Goal: Task Accomplishment & Management: Use online tool/utility

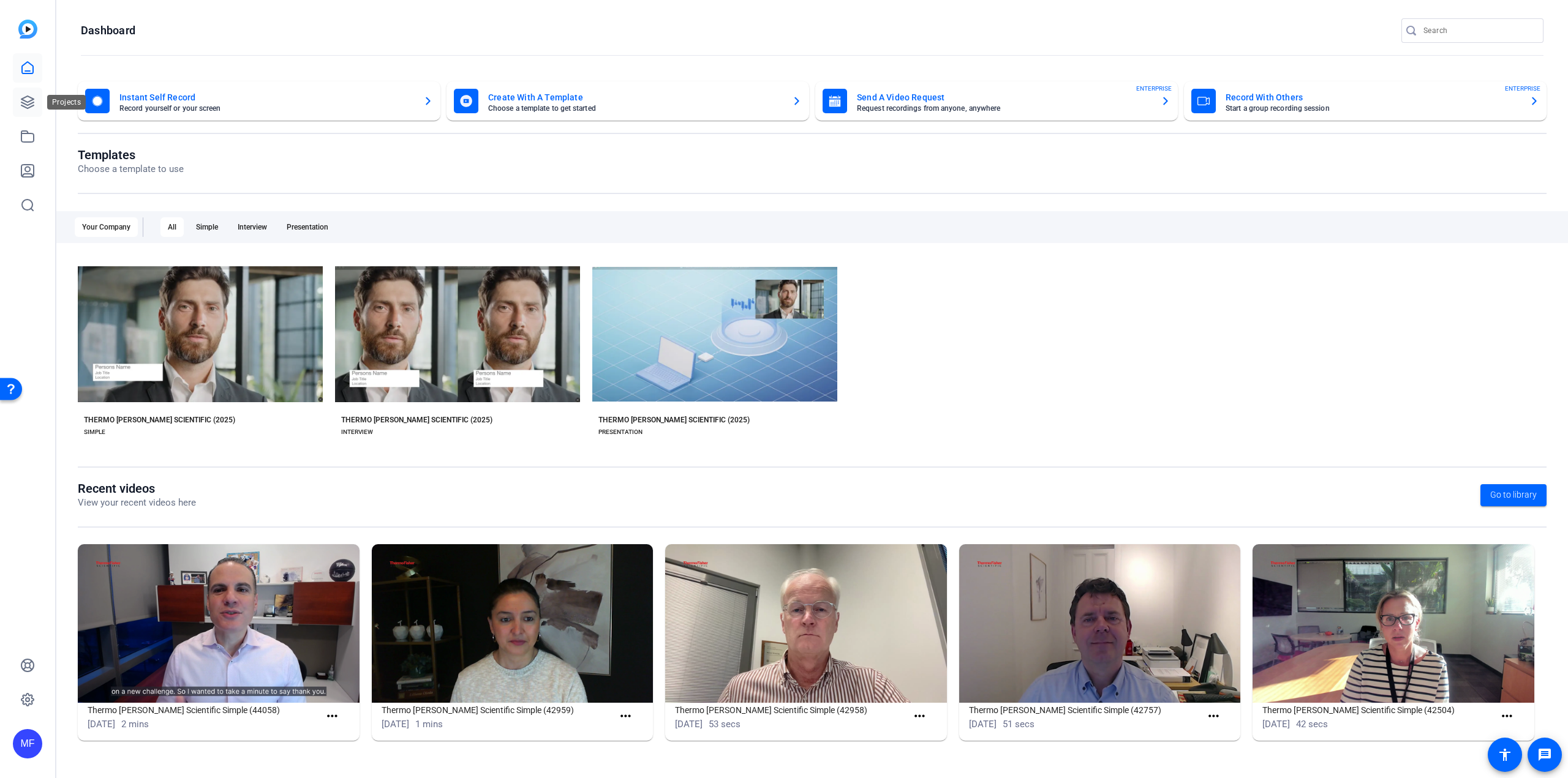
click at [27, 93] on link at bounding box center [27, 102] width 29 height 29
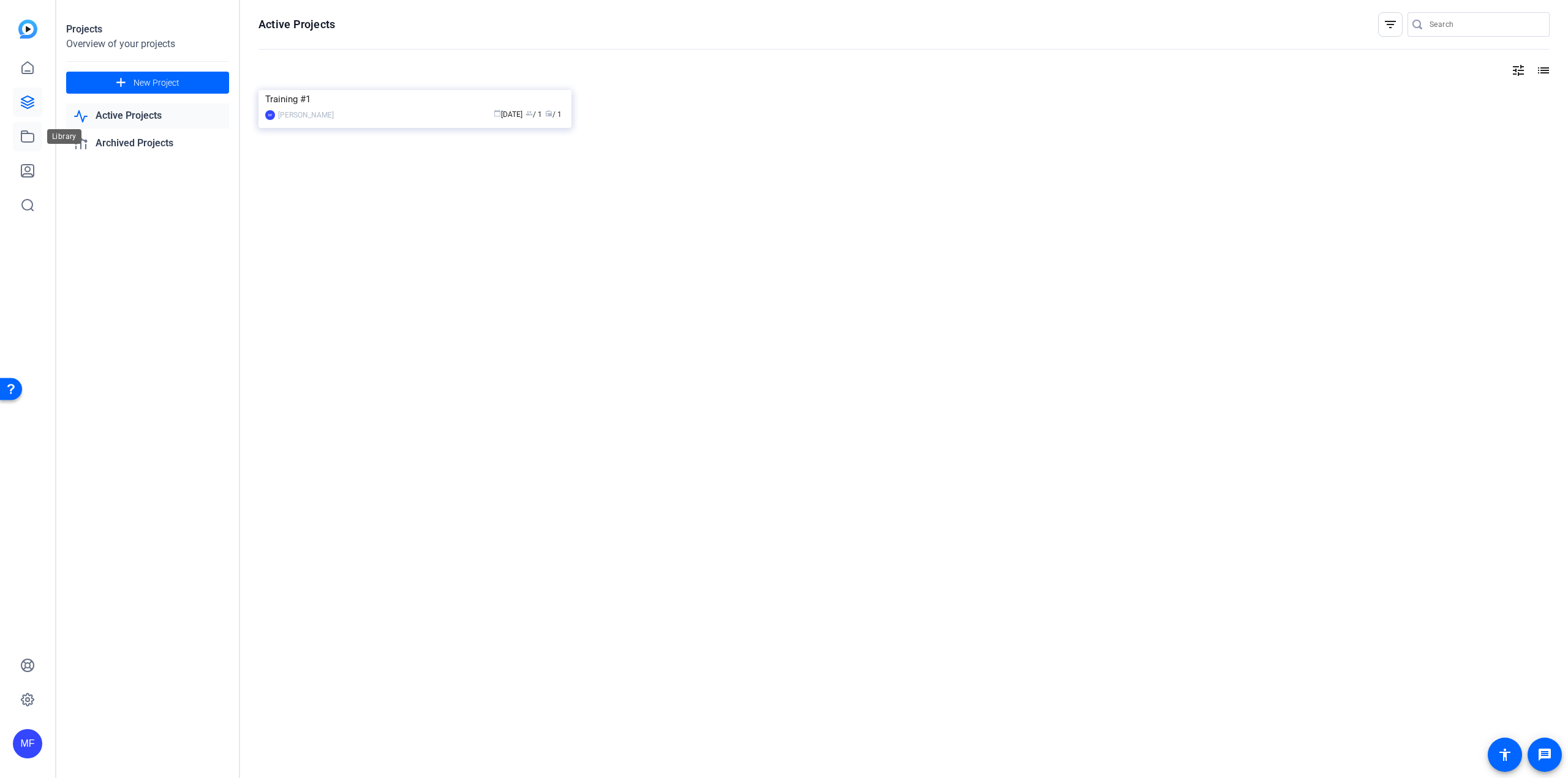
click at [30, 130] on icon at bounding box center [27, 136] width 15 height 15
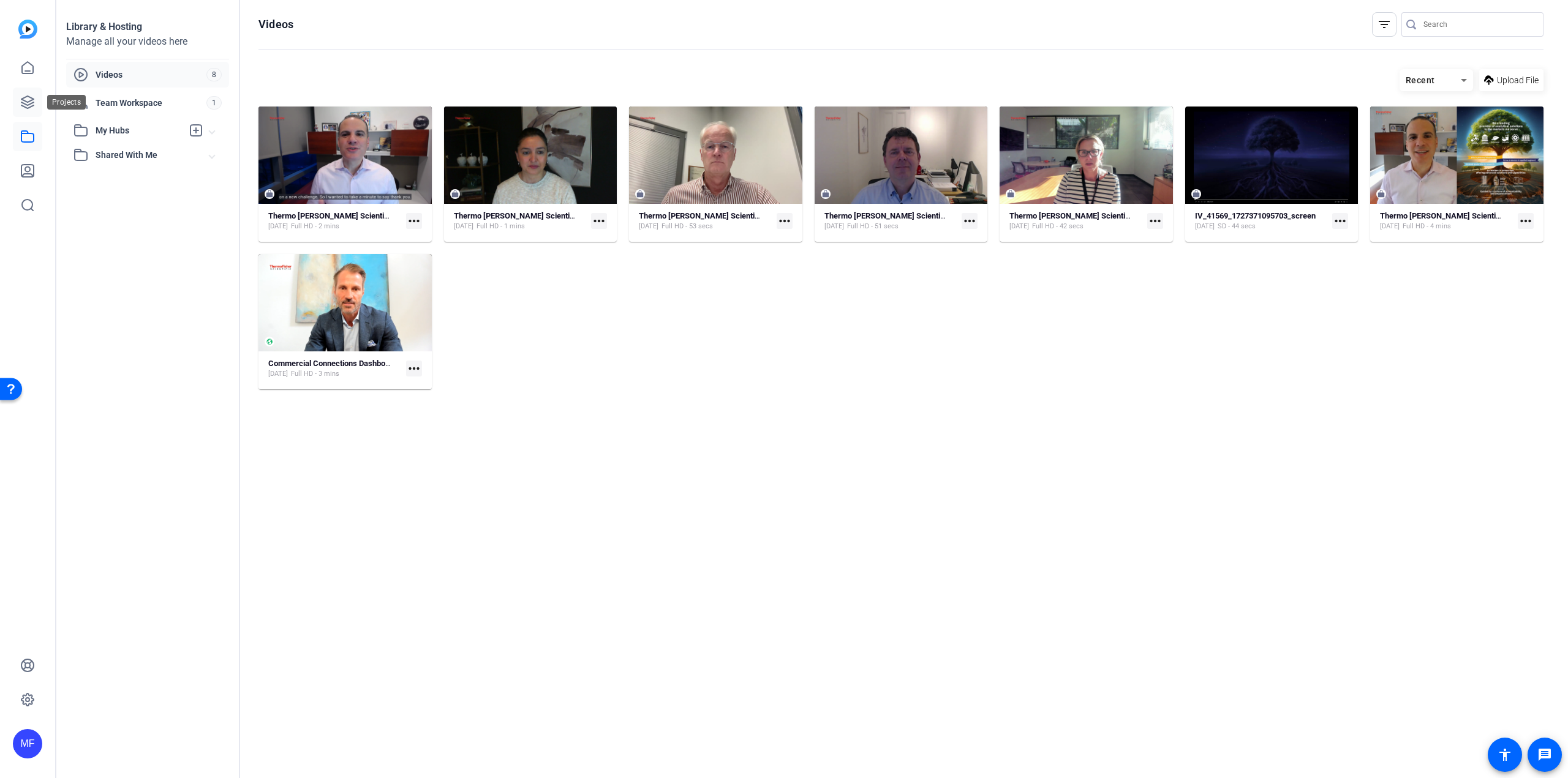
click at [28, 107] on icon at bounding box center [27, 102] width 15 height 15
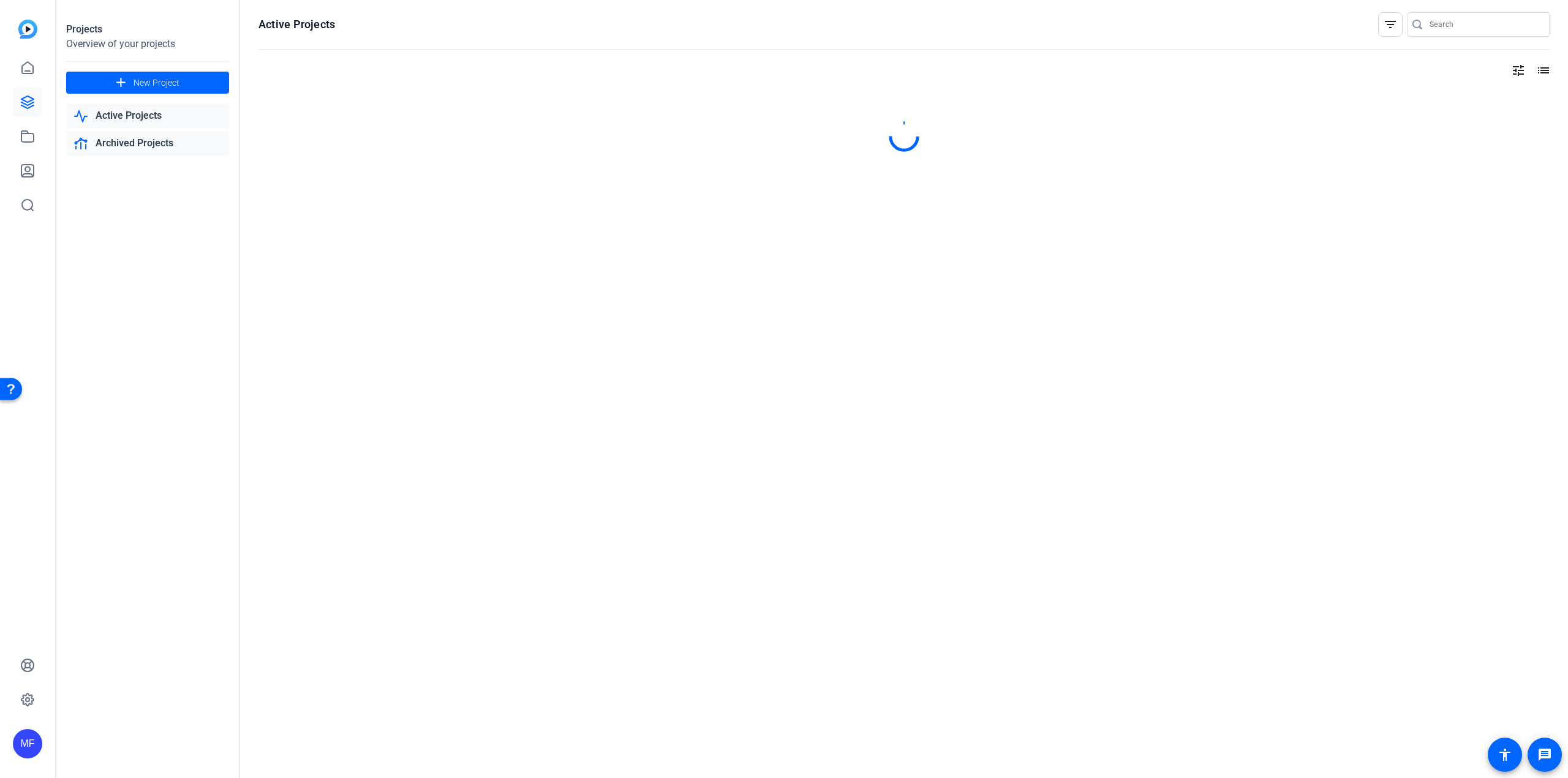
click at [116, 140] on link "Archived Projects" at bounding box center [148, 144] width 163 height 25
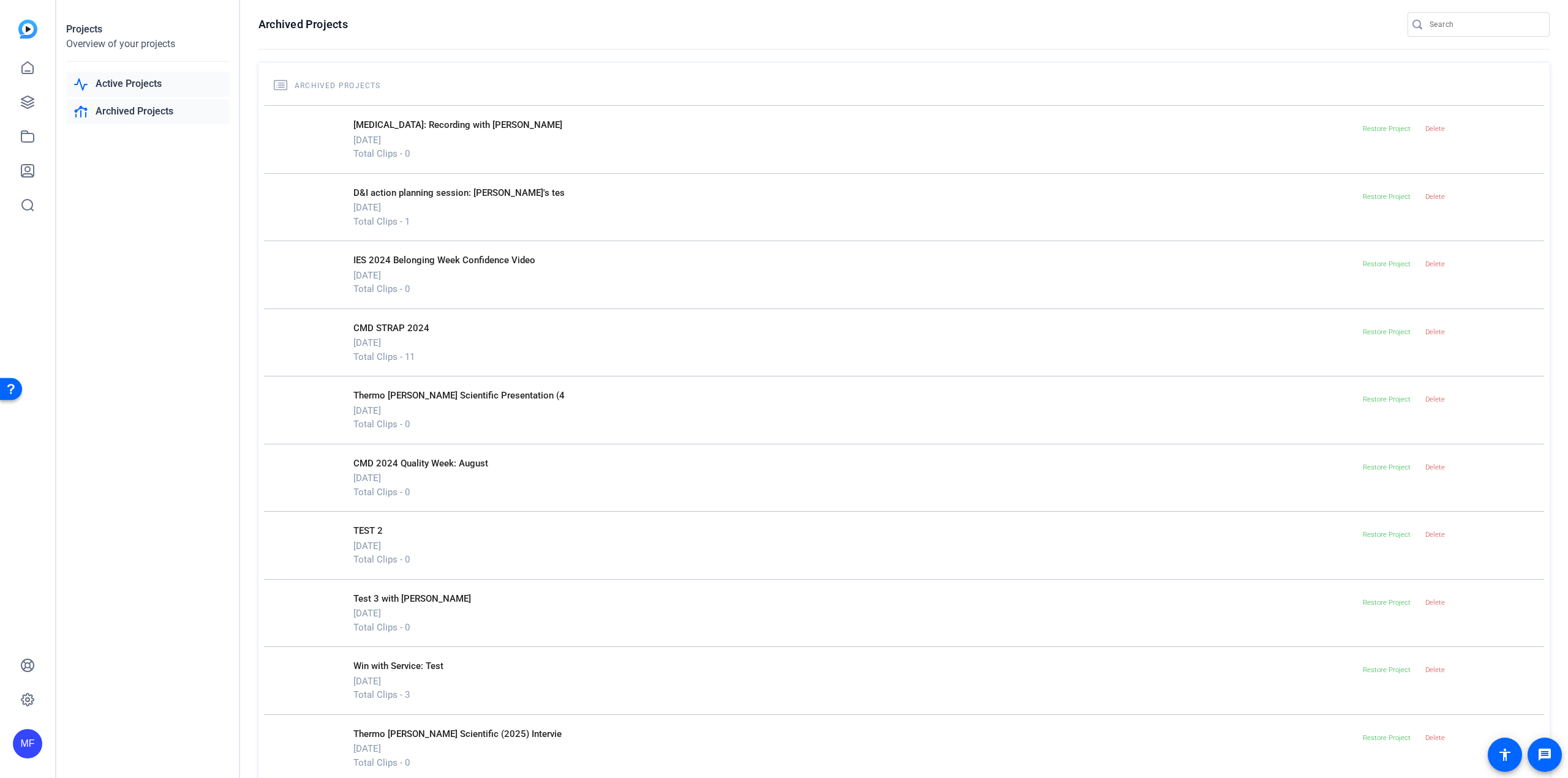
click at [119, 81] on link "Active Projects" at bounding box center [148, 84] width 163 height 25
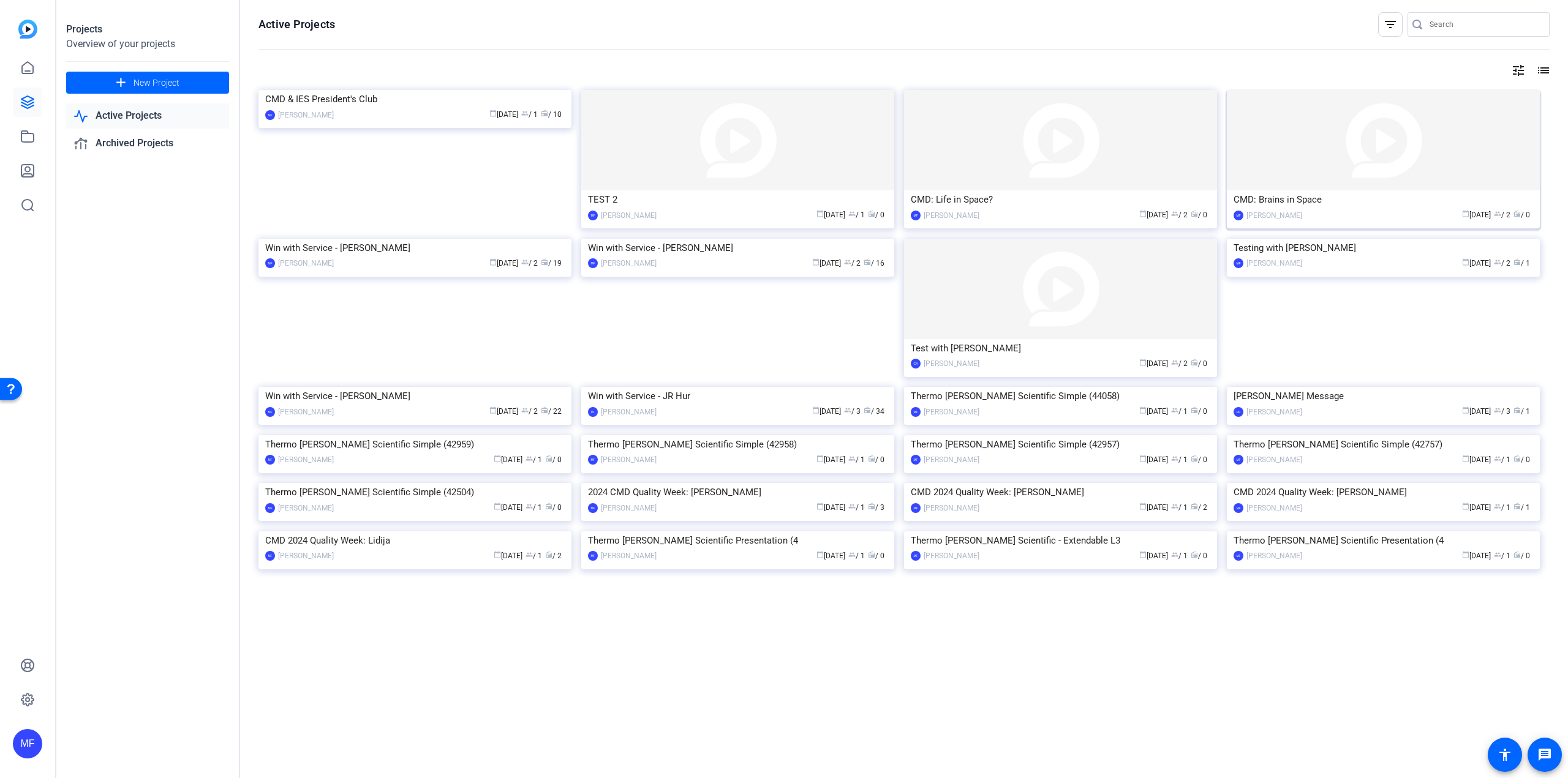
click at [1372, 163] on img at bounding box center [1383, 140] width 313 height 101
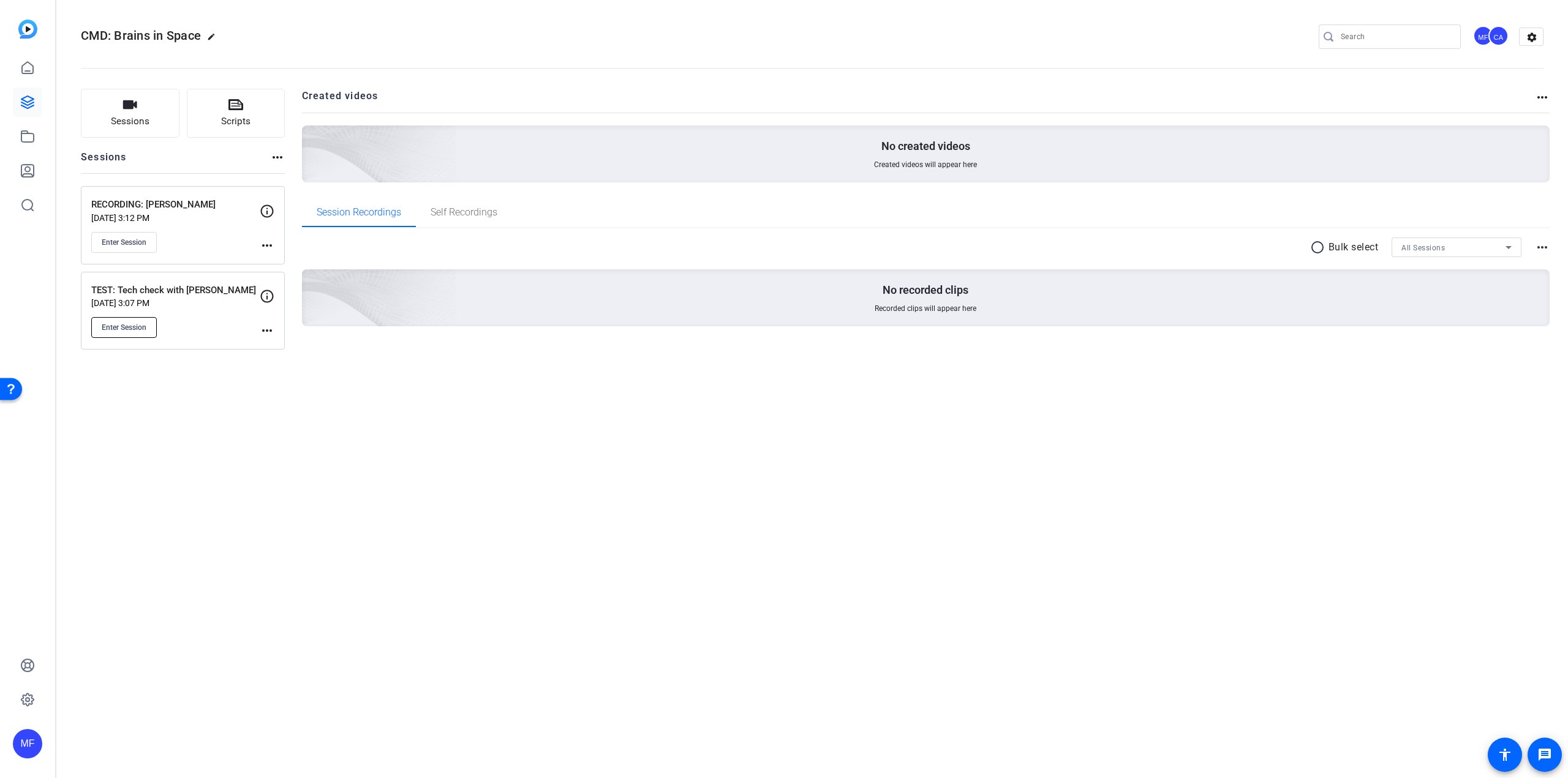
click at [136, 332] on span "Enter Session" at bounding box center [124, 327] width 44 height 10
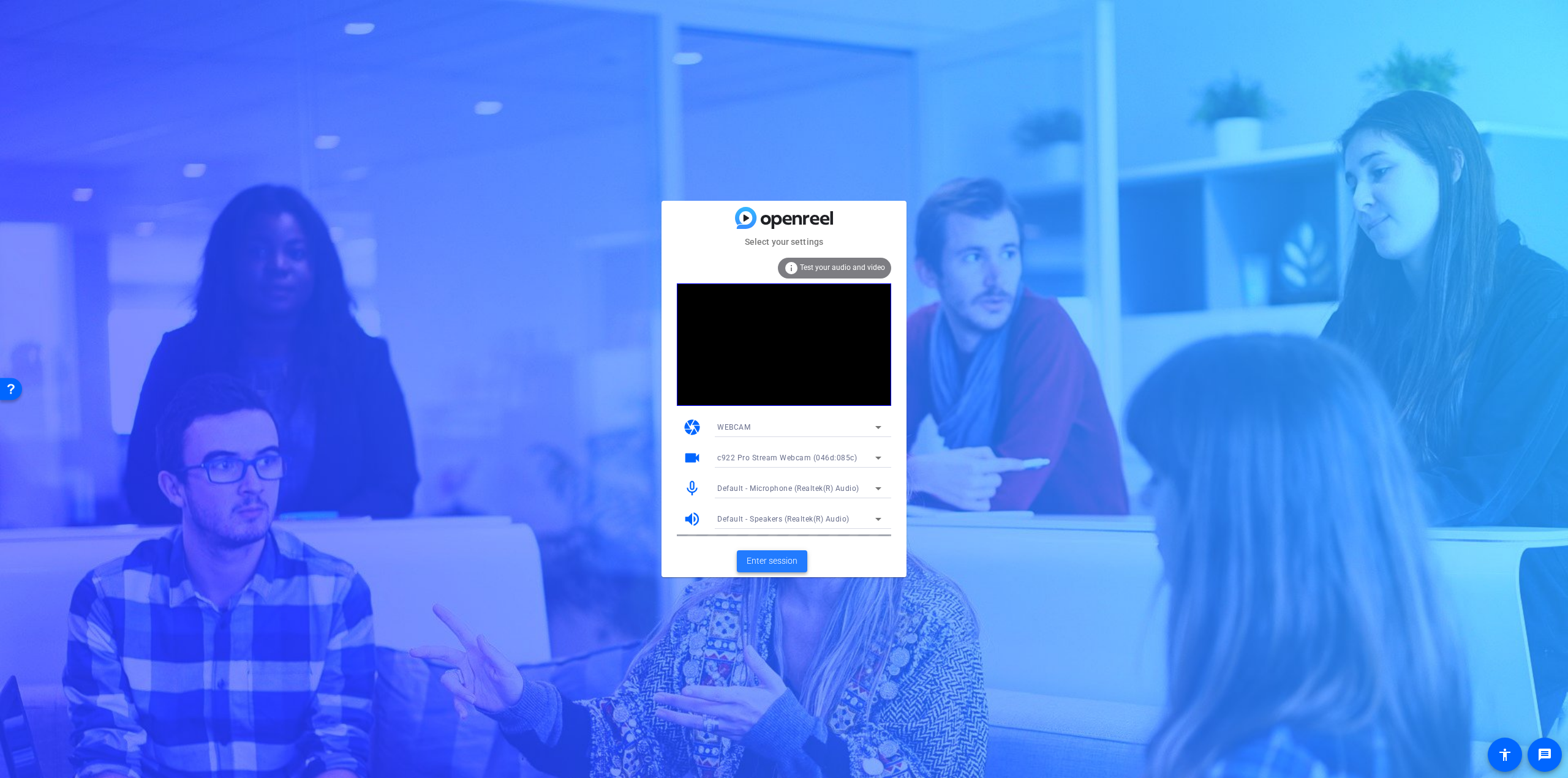
click at [774, 563] on span "Enter session" at bounding box center [772, 561] width 51 height 13
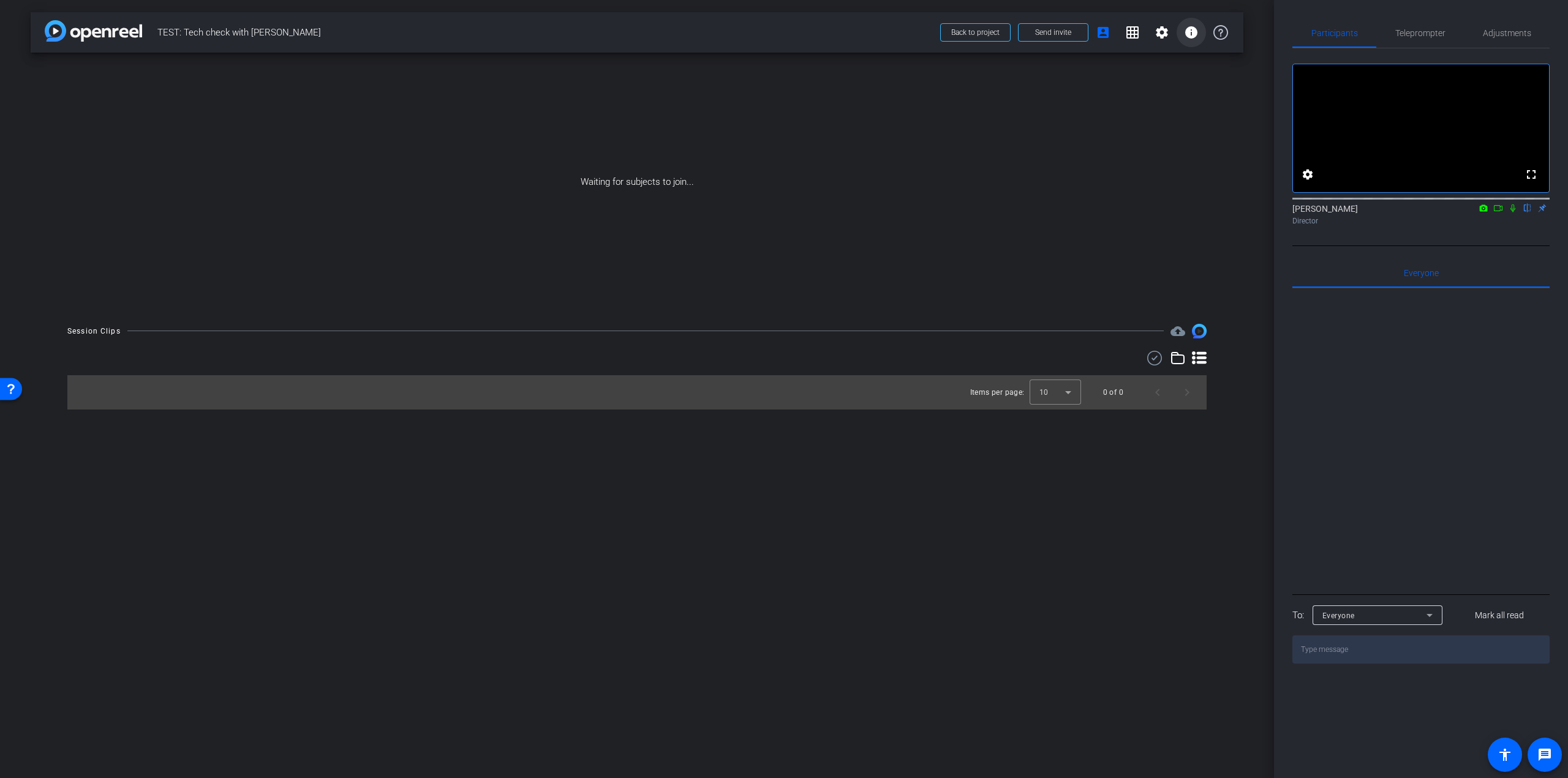
click at [1189, 31] on mat-icon "info" at bounding box center [1191, 32] width 15 height 15
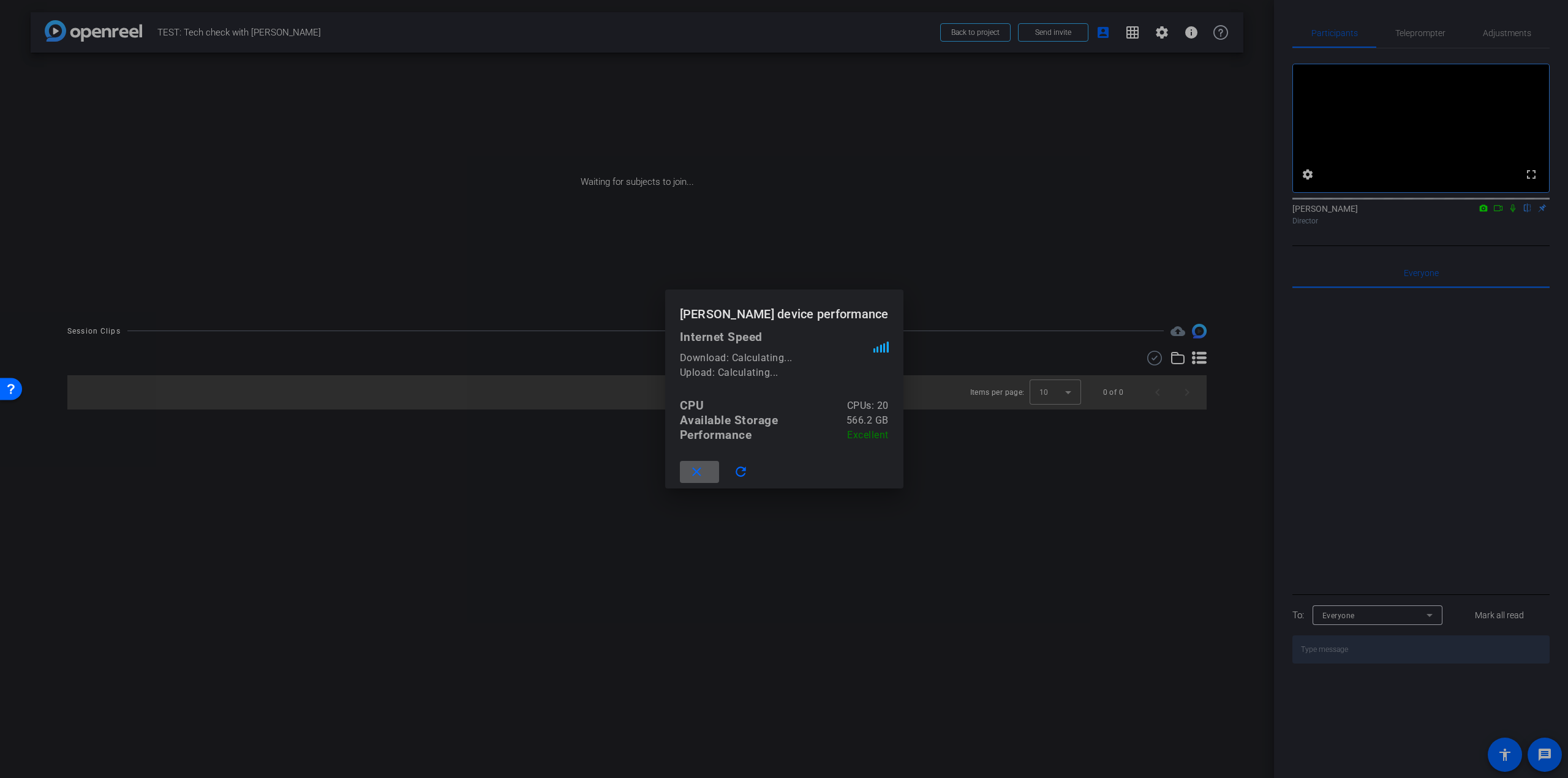
click at [1050, 300] on div at bounding box center [784, 389] width 1568 height 778
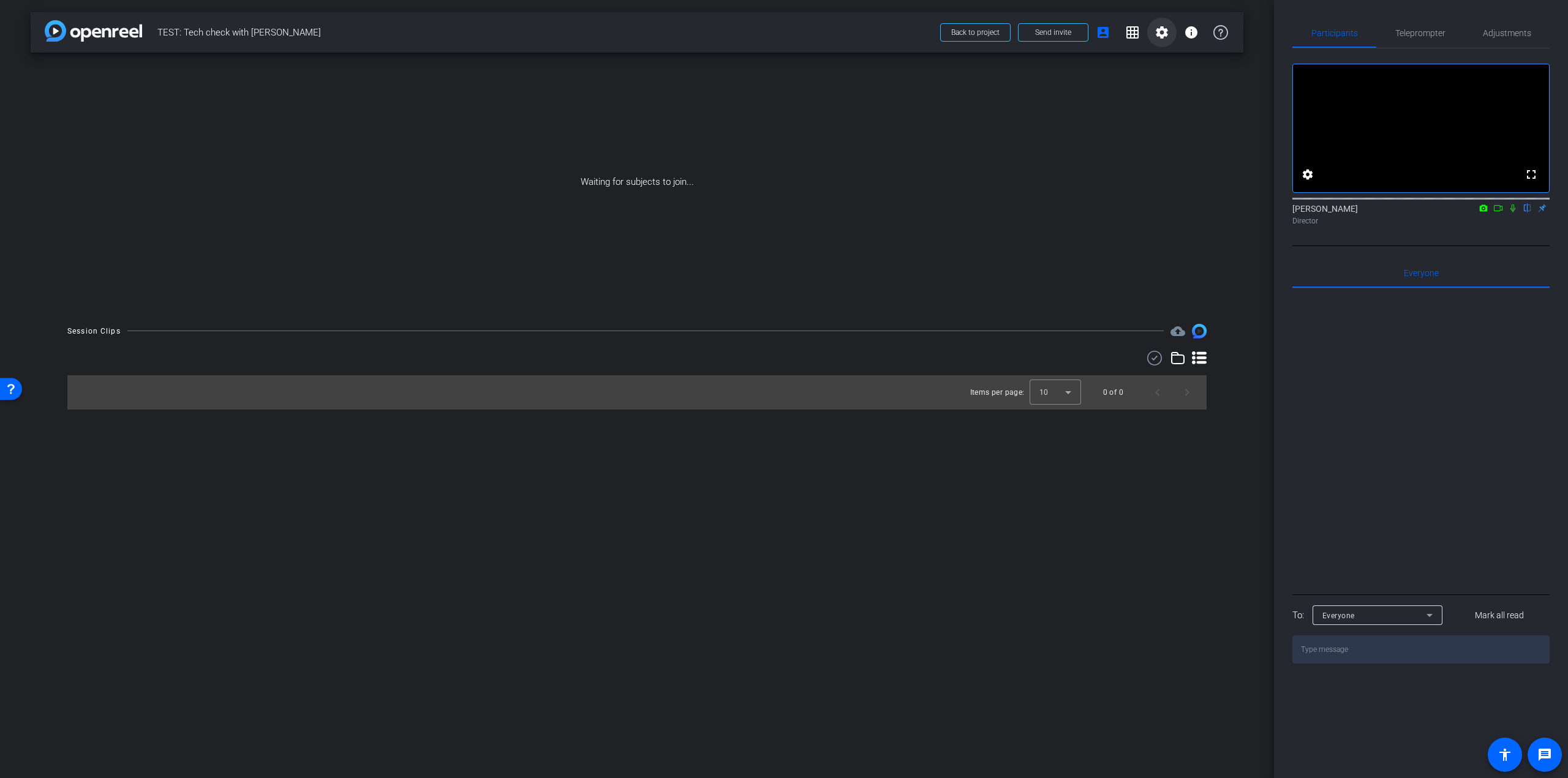
click at [1153, 33] on span at bounding box center [1161, 32] width 29 height 29
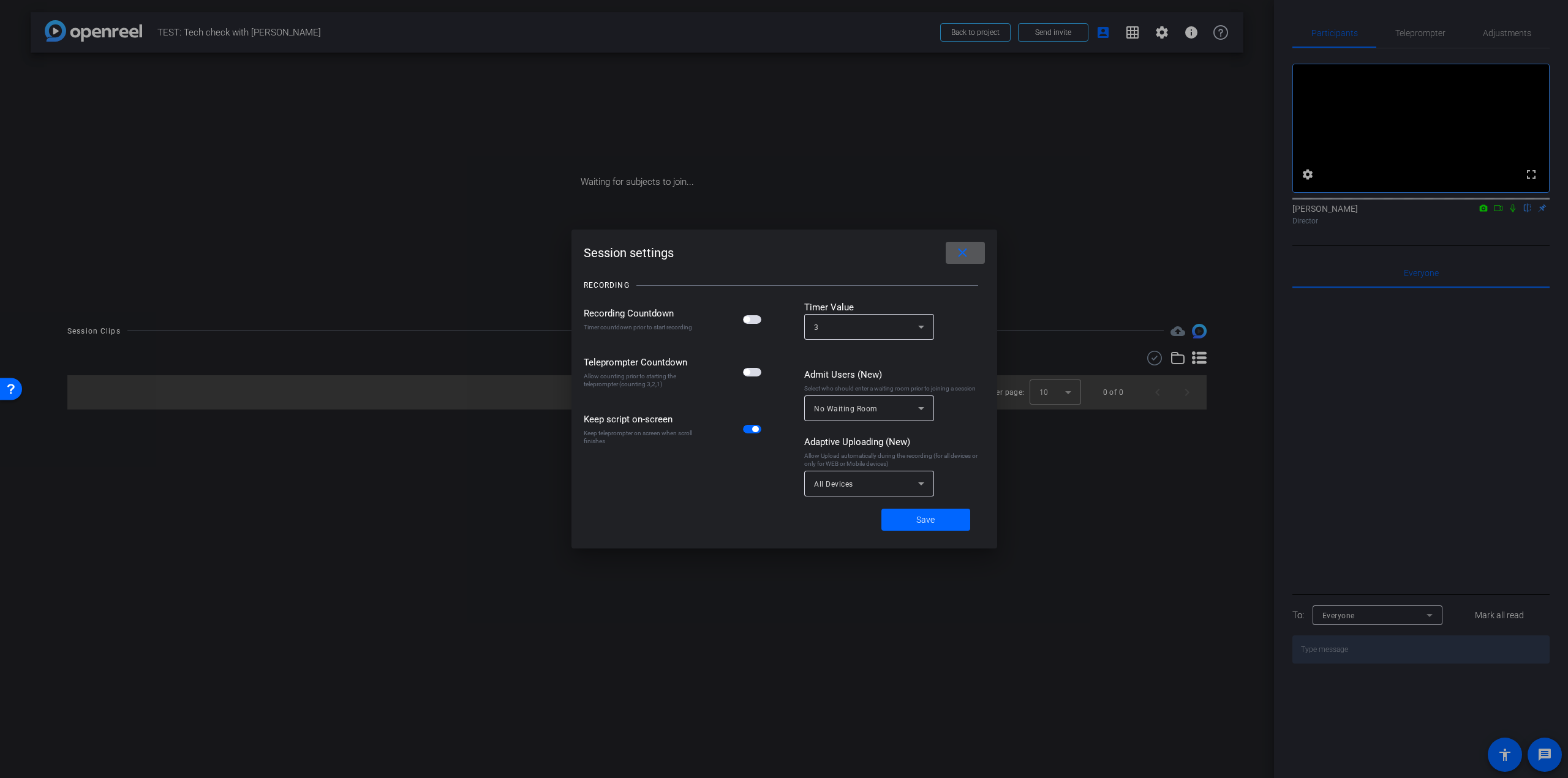
click at [967, 255] on mat-icon "close" at bounding box center [962, 253] width 15 height 15
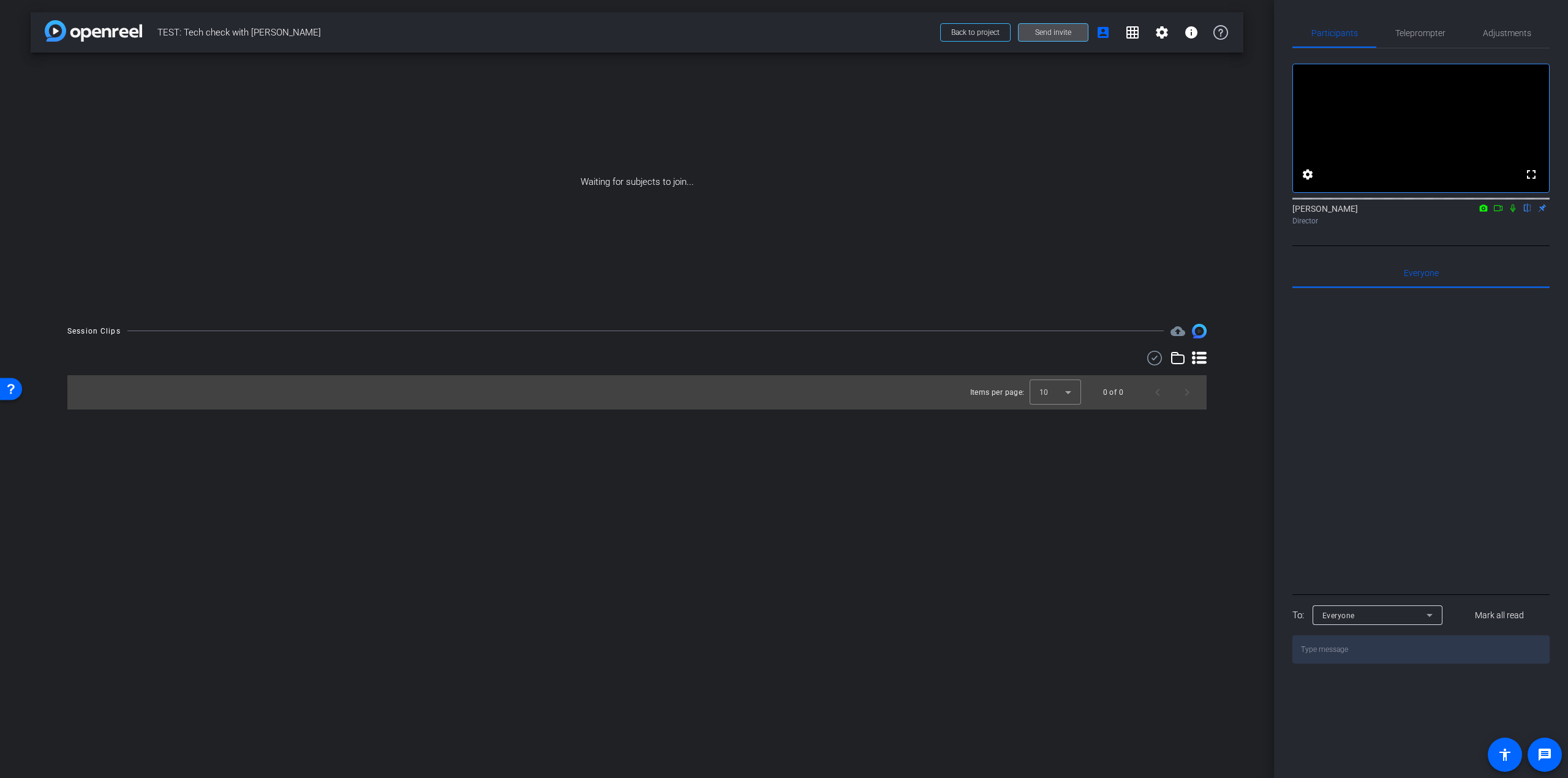
click at [1070, 34] on span "Send invite" at bounding box center [1052, 32] width 36 height 10
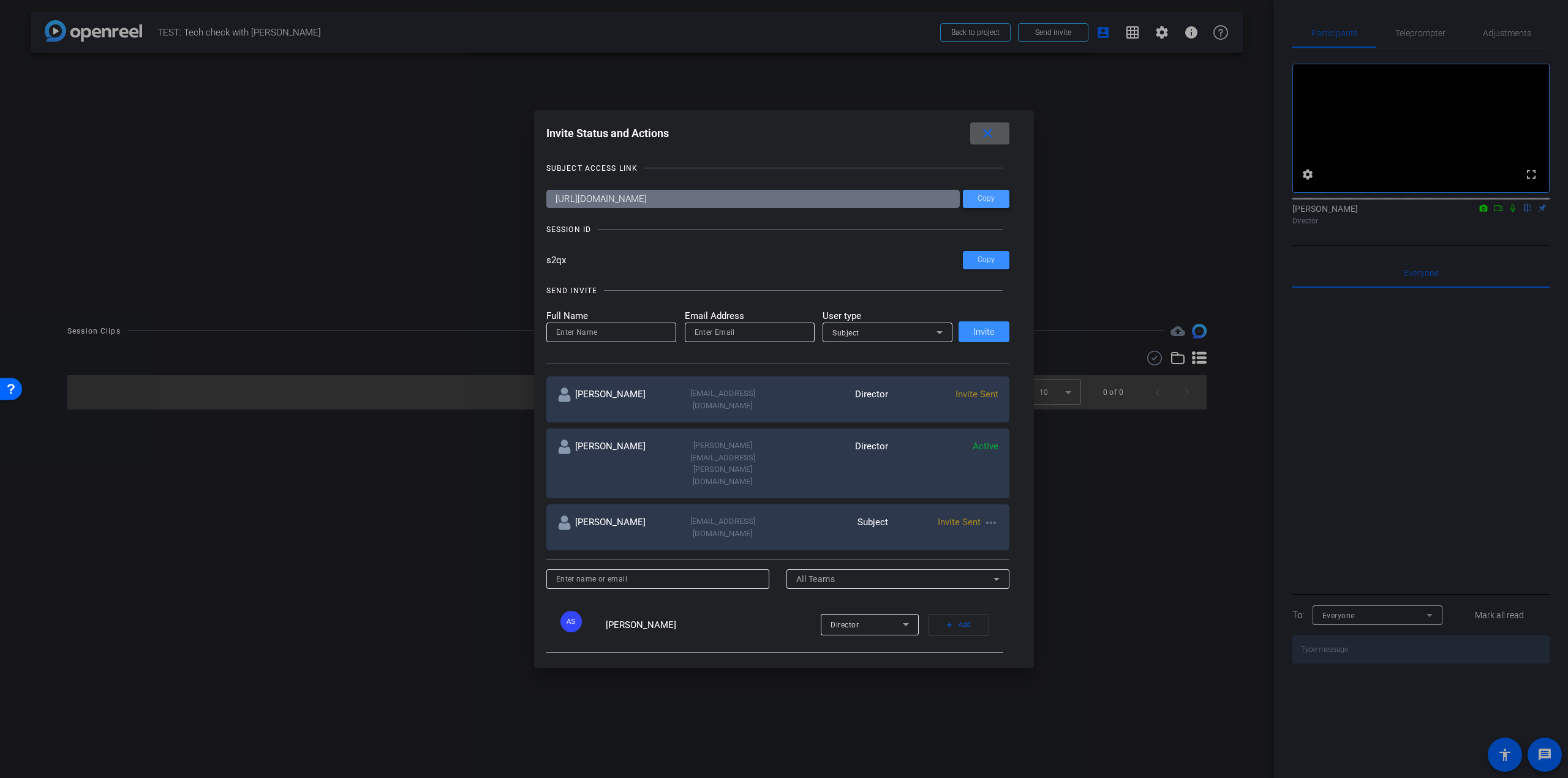
click at [980, 198] on span "Copy" at bounding box center [986, 198] width 17 height 9
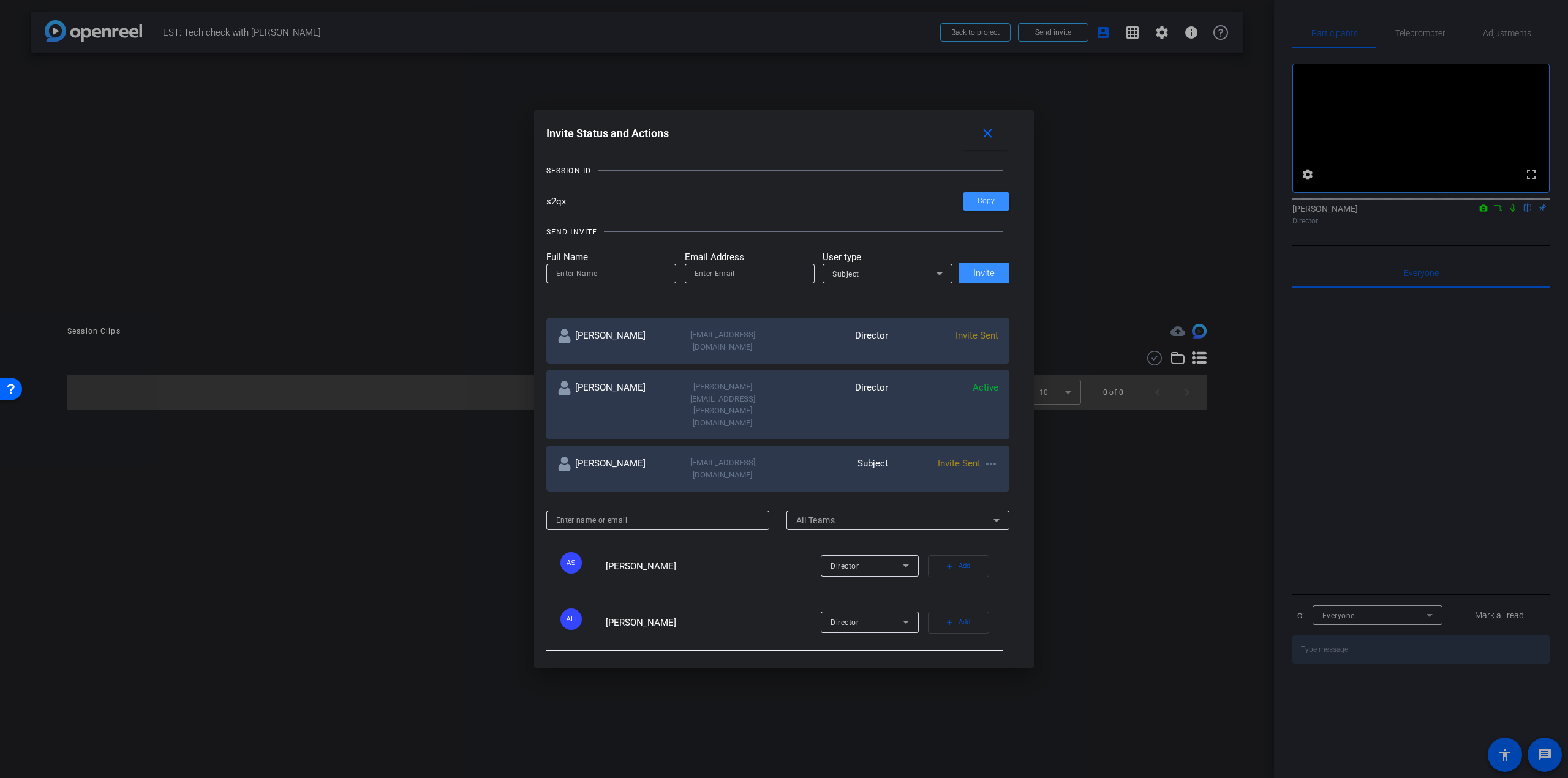
scroll to position [129, 0]
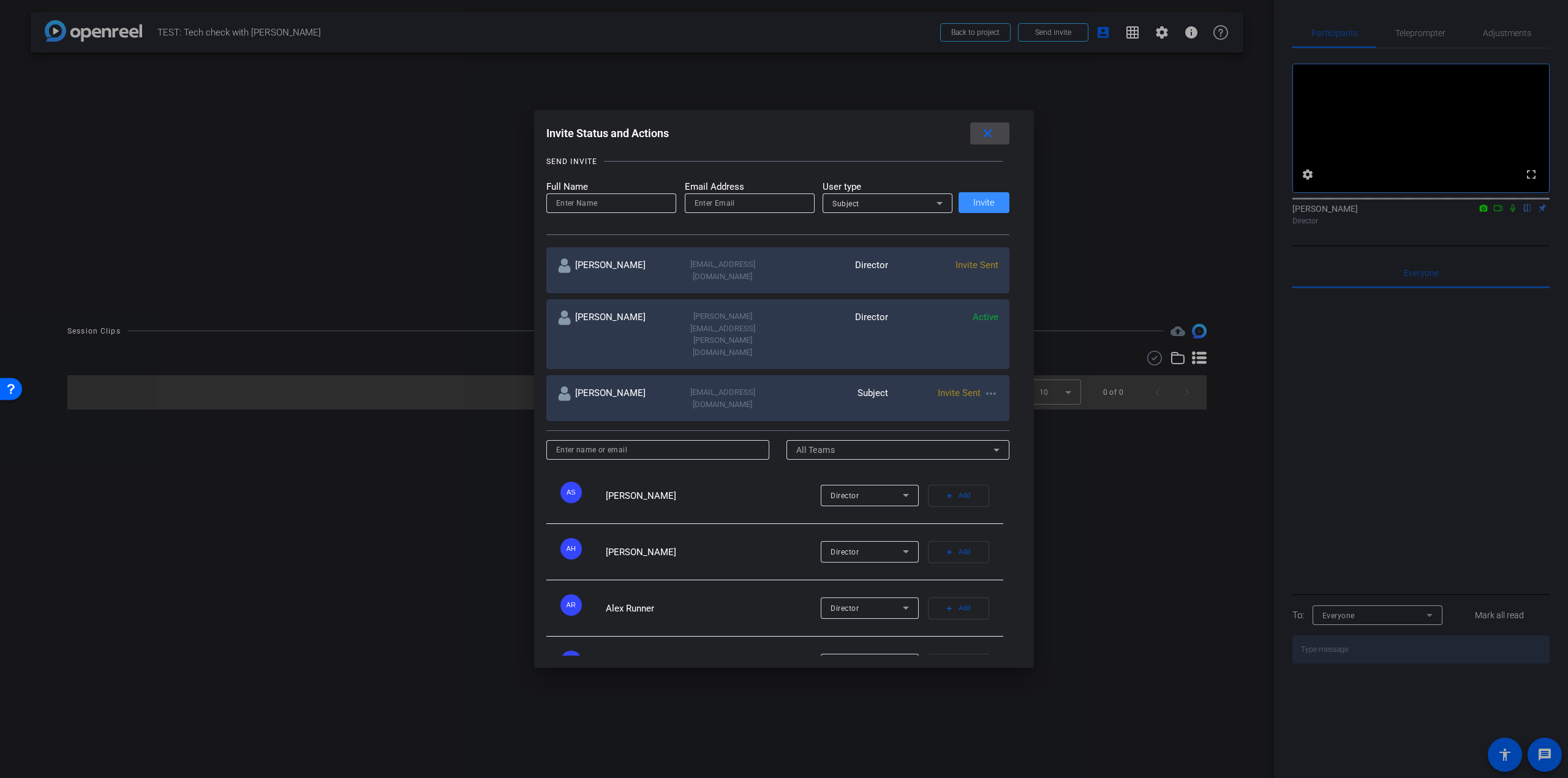
click at [991, 131] on mat-icon "close" at bounding box center [987, 133] width 15 height 15
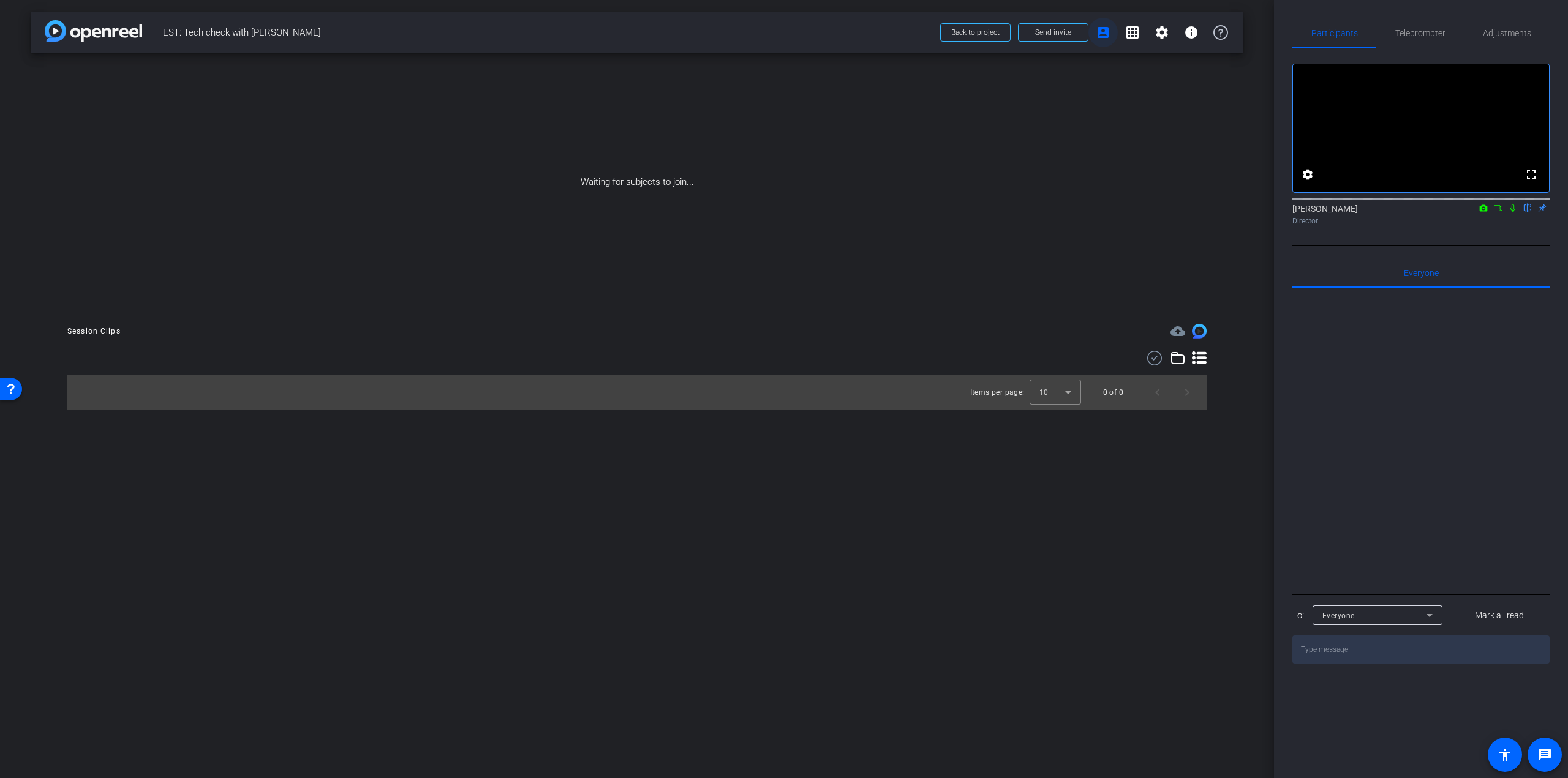
click at [1101, 25] on mat-icon "account_box" at bounding box center [1103, 32] width 15 height 15
click at [1129, 31] on mat-icon "grid_on" at bounding box center [1132, 32] width 15 height 15
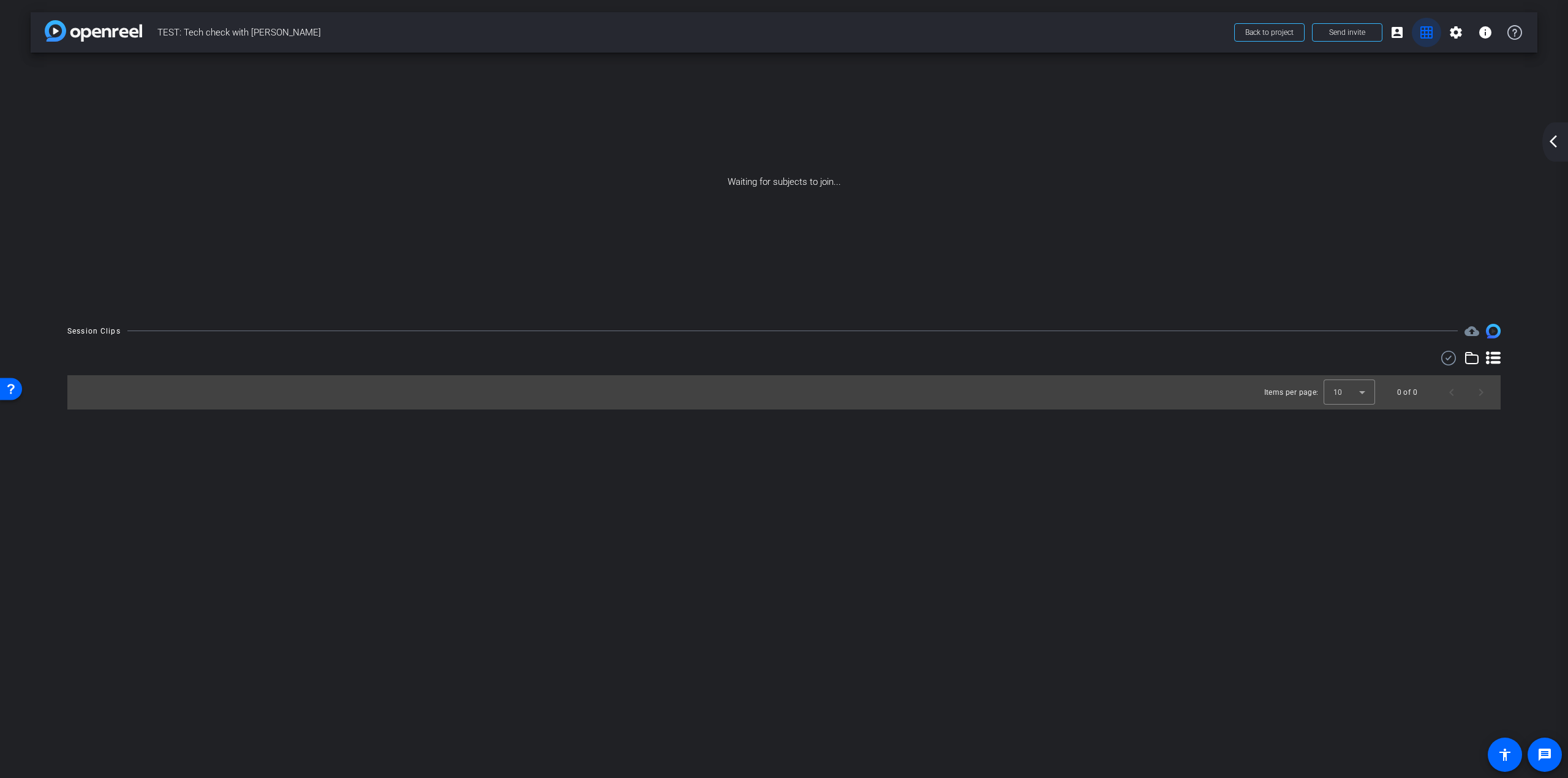
click at [1425, 30] on mat-icon "grid_on" at bounding box center [1426, 32] width 15 height 15
click at [1554, 136] on mat-icon "arrow_back_ios_new" at bounding box center [1553, 141] width 15 height 15
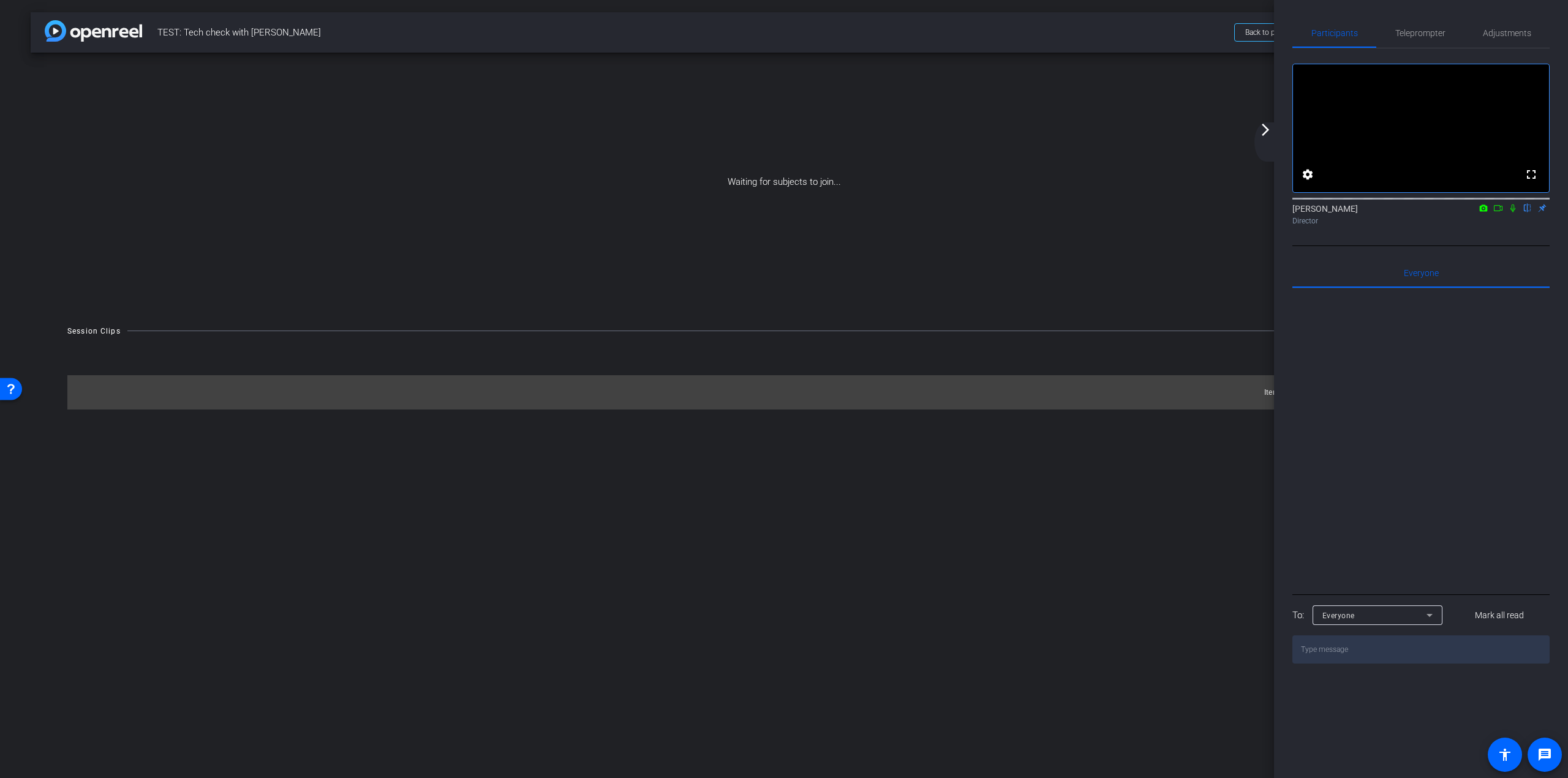
click at [1181, 125] on div "Waiting for subjects to join..." at bounding box center [784, 182] width 1507 height 259
click at [1227, 121] on div "Waiting for subjects to join..." at bounding box center [784, 182] width 1507 height 259
click at [1265, 131] on mat-icon "arrow_forward_ios" at bounding box center [1265, 130] width 15 height 15
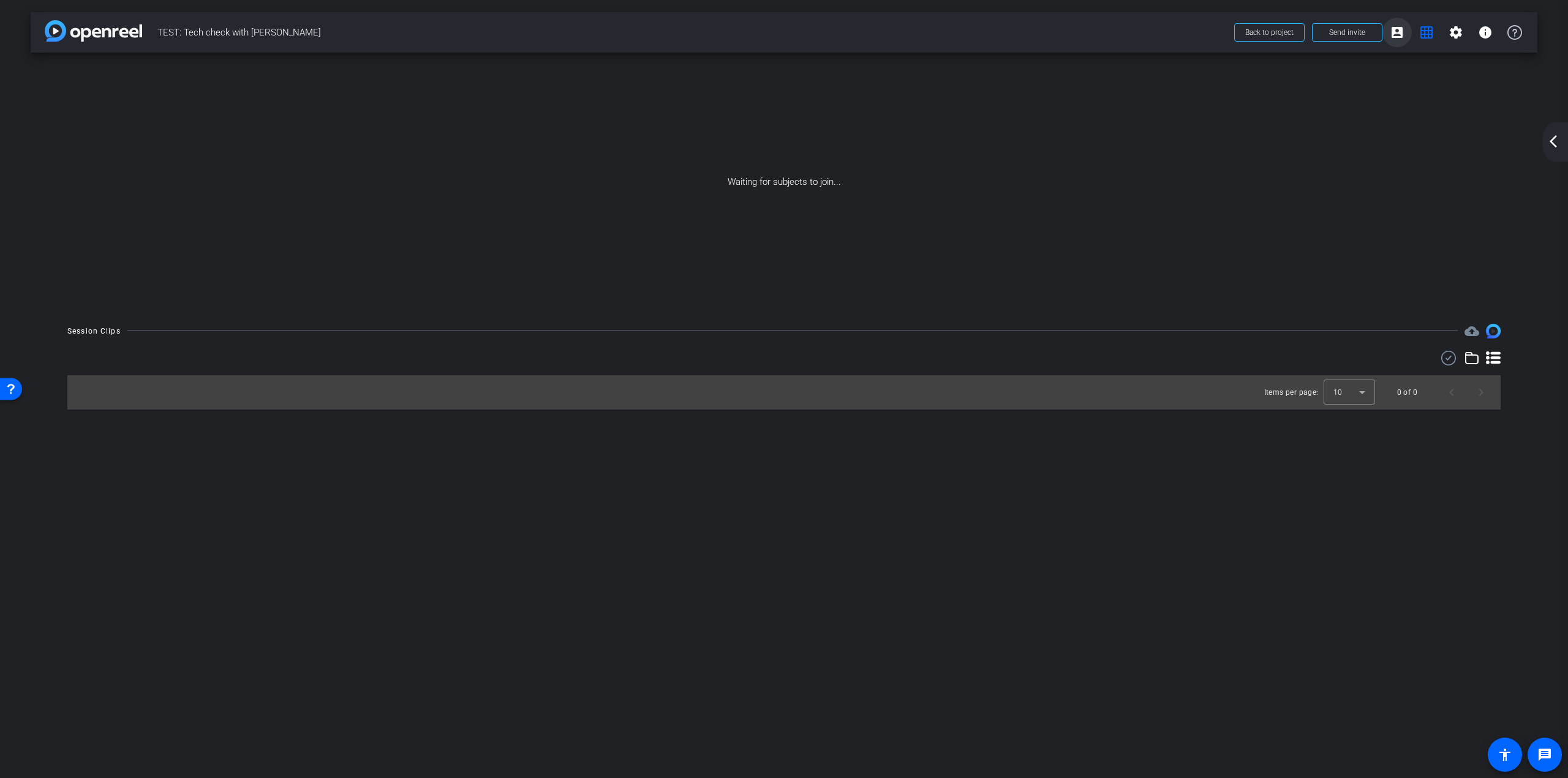
click at [1400, 35] on mat-icon "account_box" at bounding box center [1397, 32] width 15 height 15
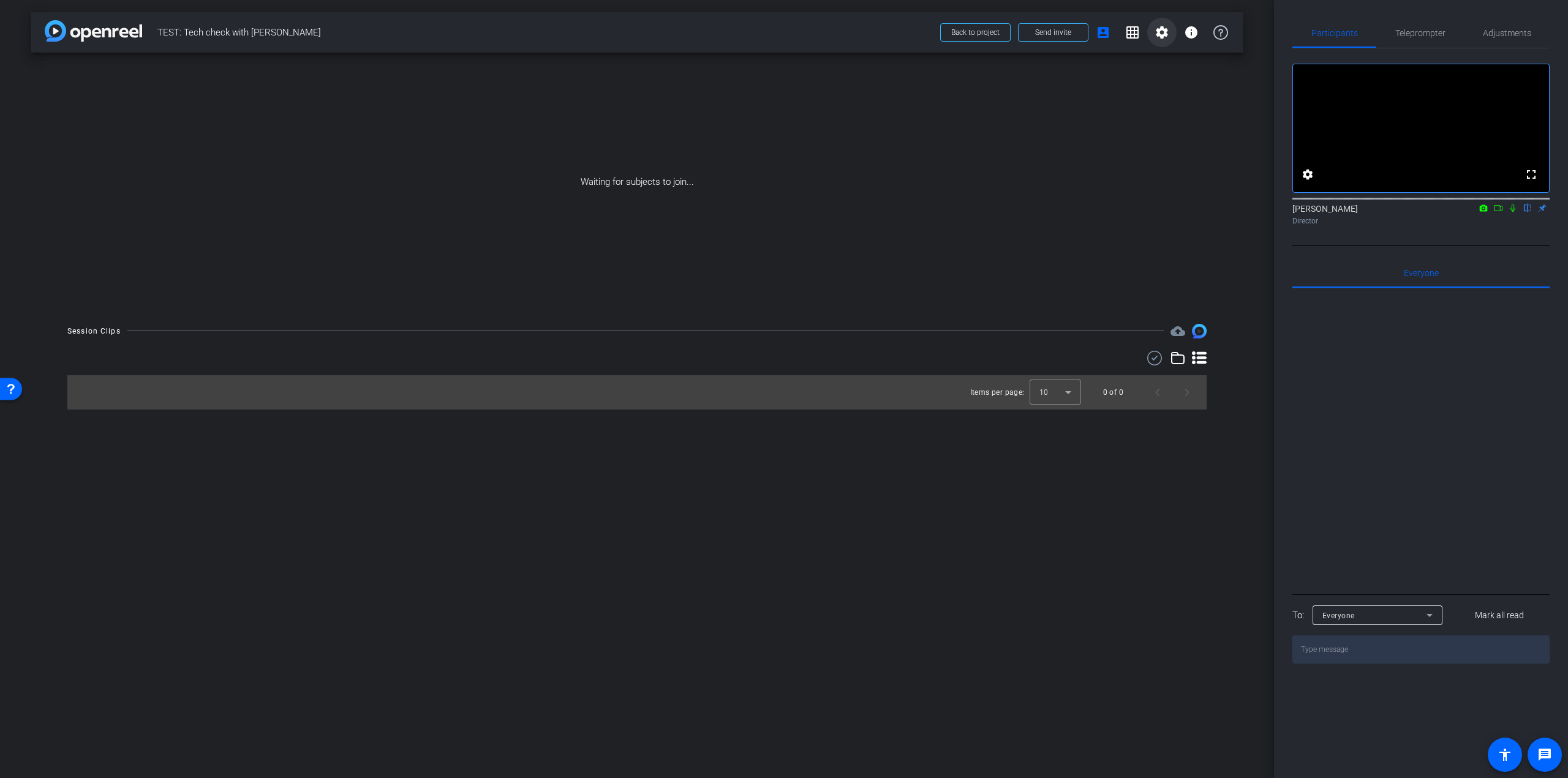
click at [1163, 35] on mat-icon "settings" at bounding box center [1161, 32] width 15 height 15
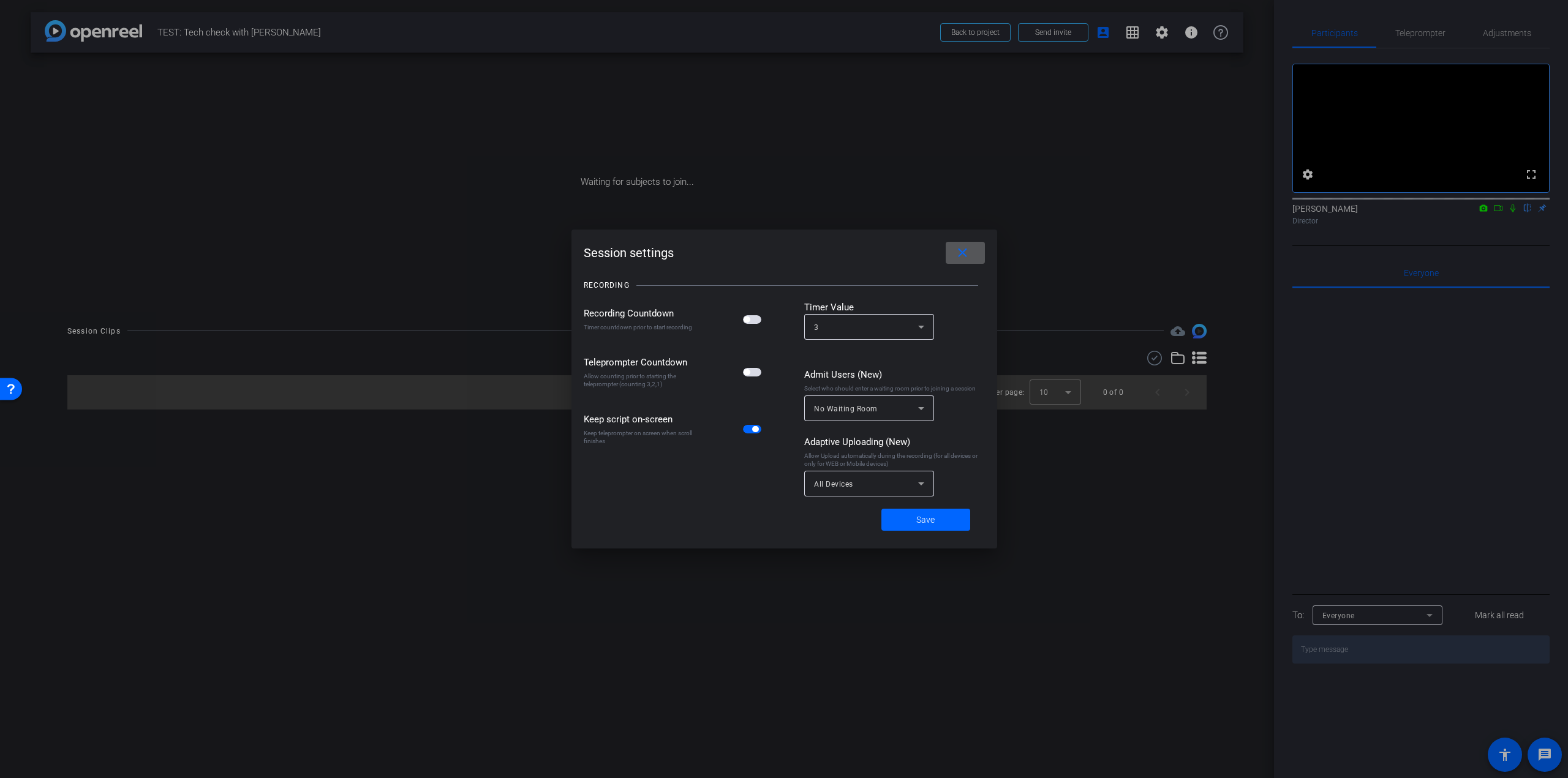
click at [953, 253] on span at bounding box center [965, 253] width 39 height 29
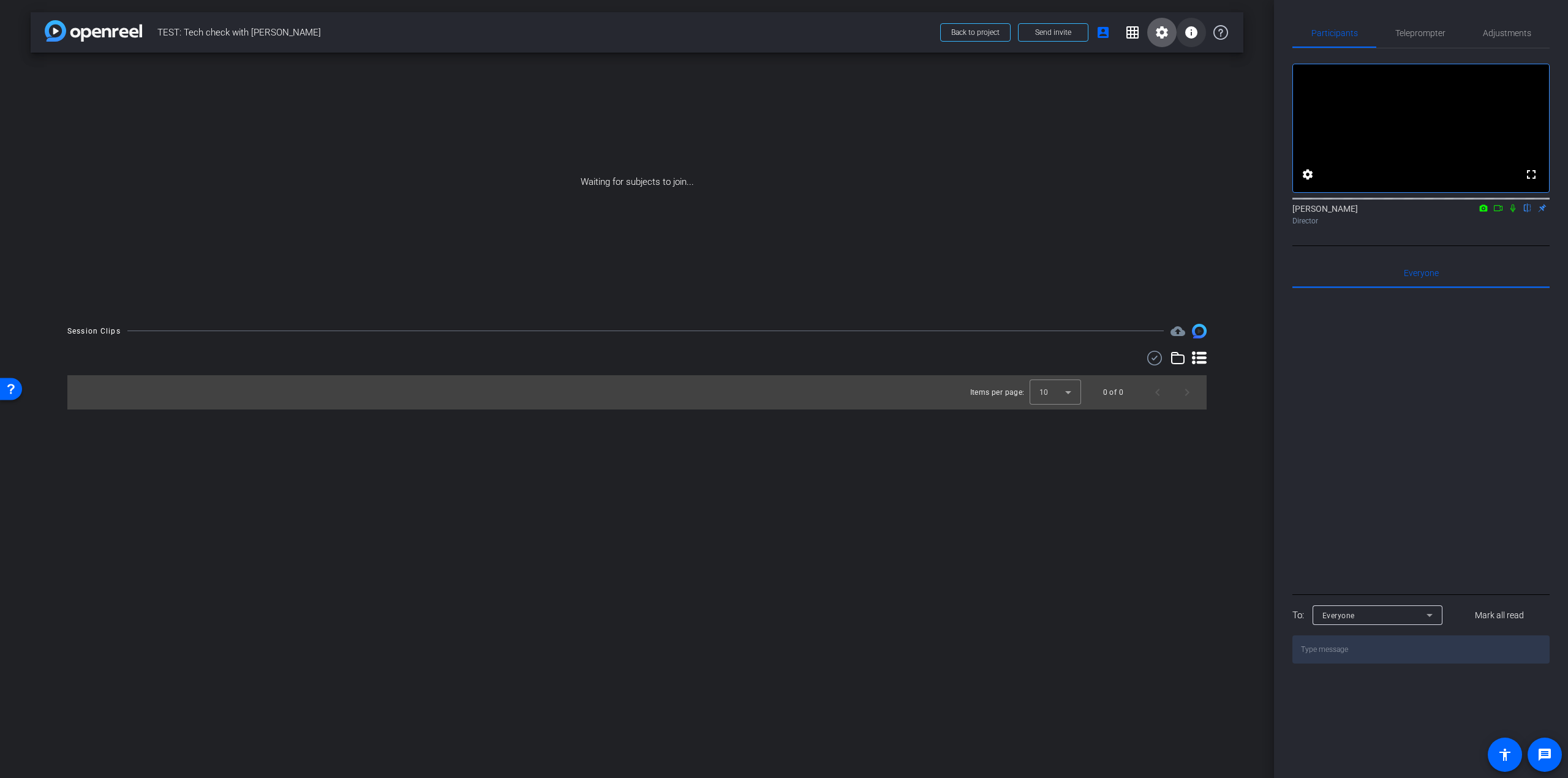
click at [1192, 33] on mat-icon "info" at bounding box center [1191, 32] width 15 height 15
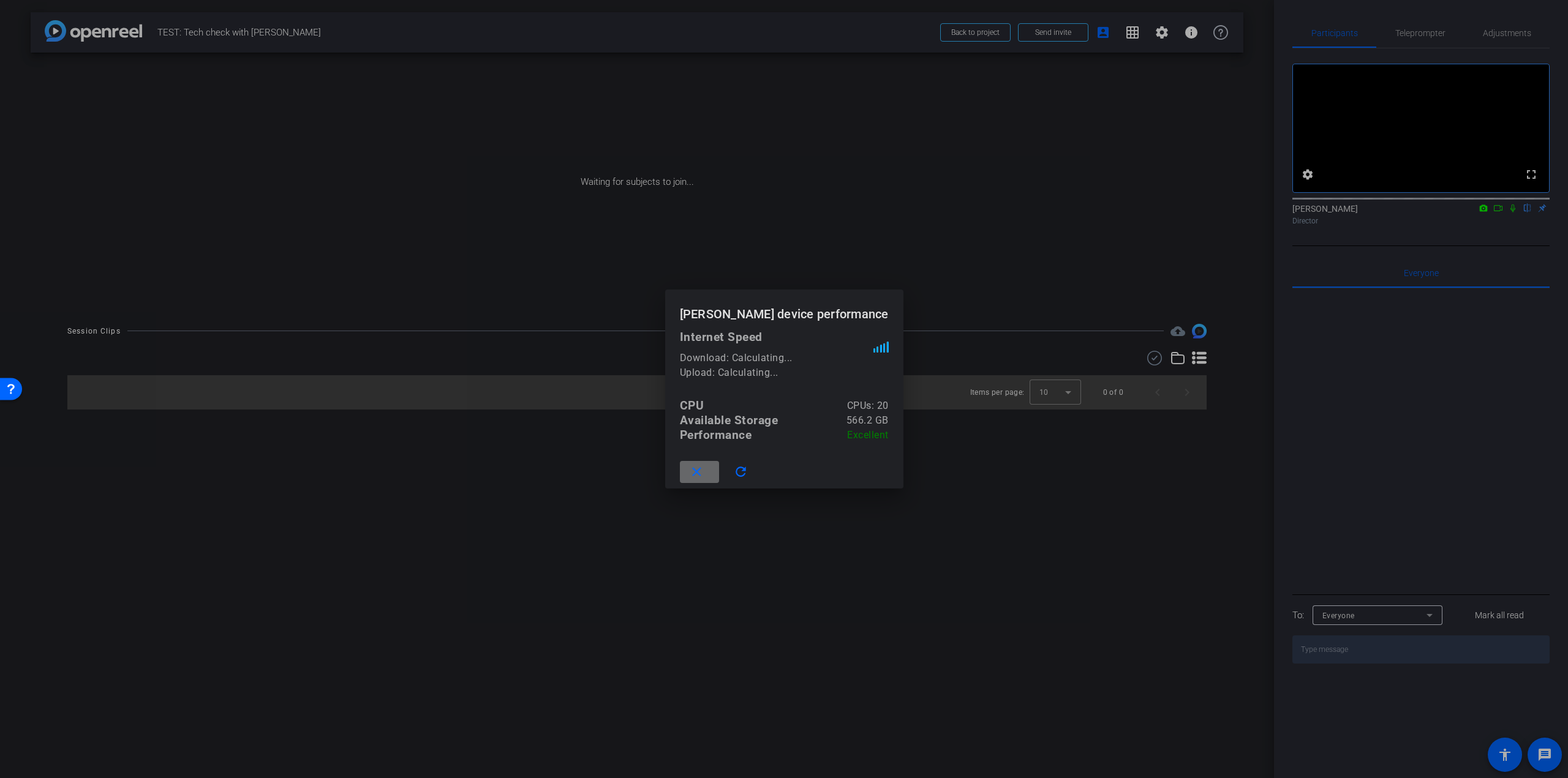
click at [704, 470] on mat-icon "close" at bounding box center [696, 472] width 15 height 15
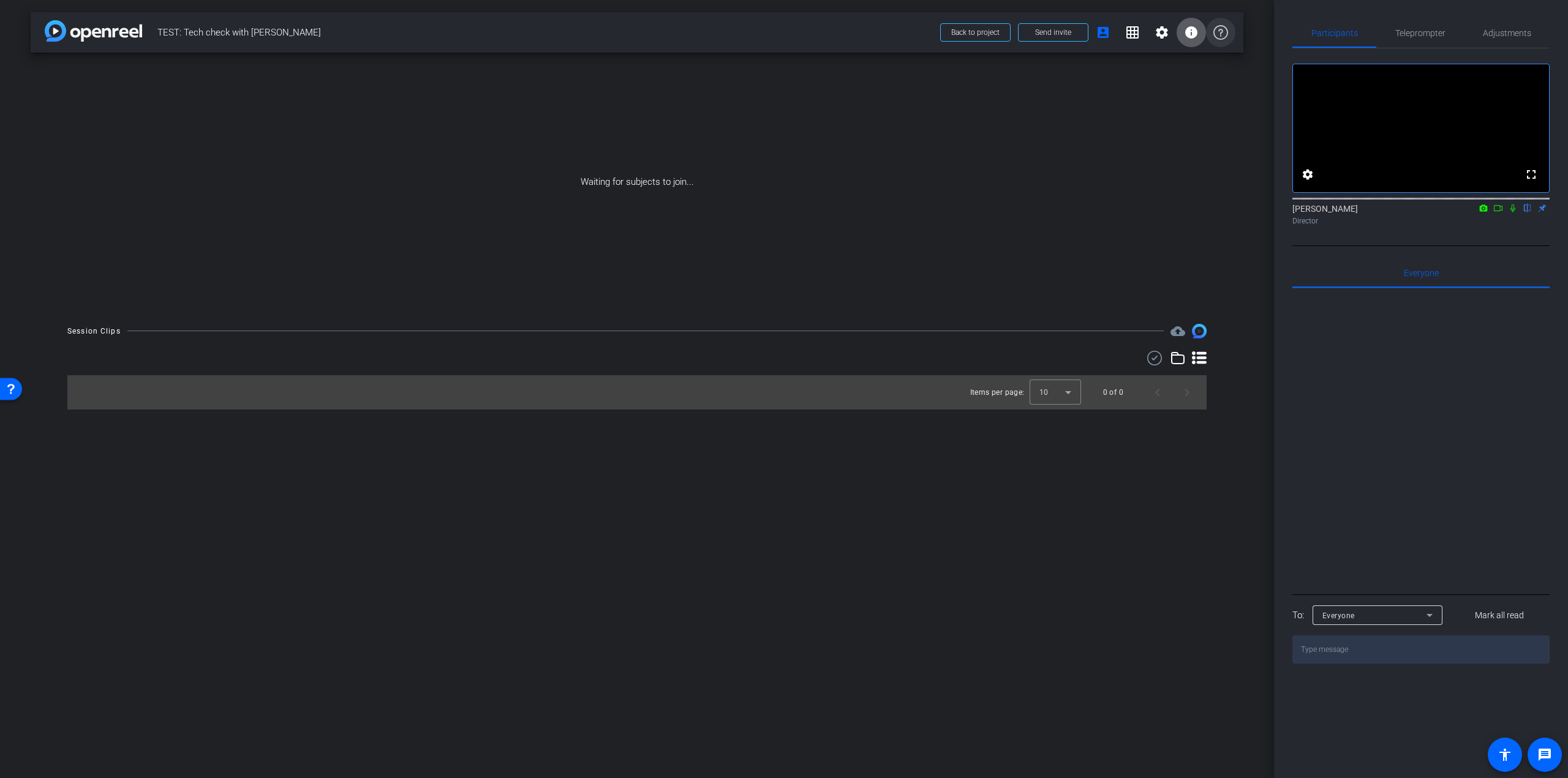
click at [1218, 31] on icon at bounding box center [1220, 32] width 15 height 15
click at [1051, 37] on span "Send invite" at bounding box center [1052, 32] width 36 height 10
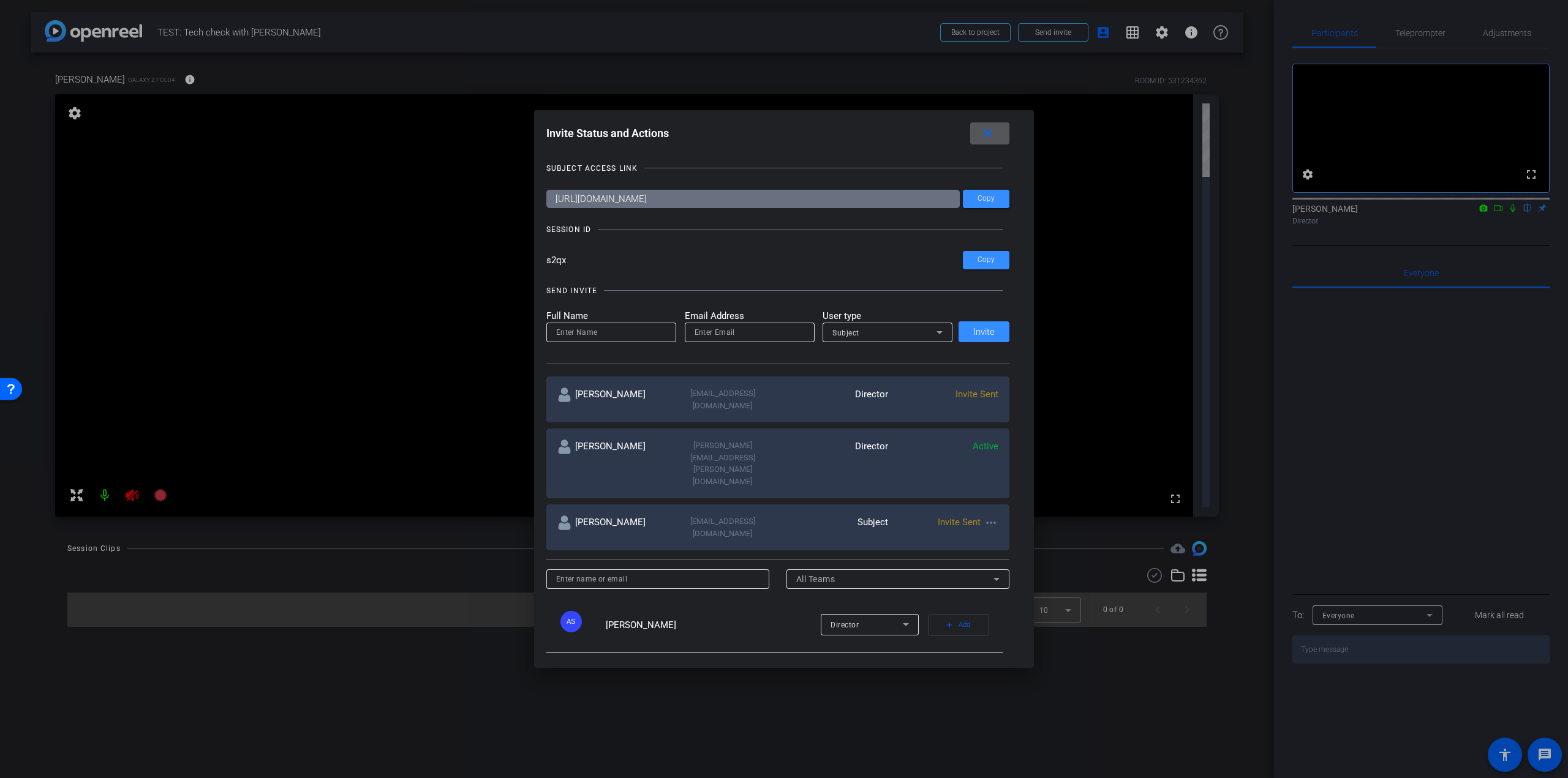
click at [569, 228] on div "SESSION ID" at bounding box center [569, 229] width 44 height 12
click at [1004, 132] on span at bounding box center [990, 133] width 39 height 29
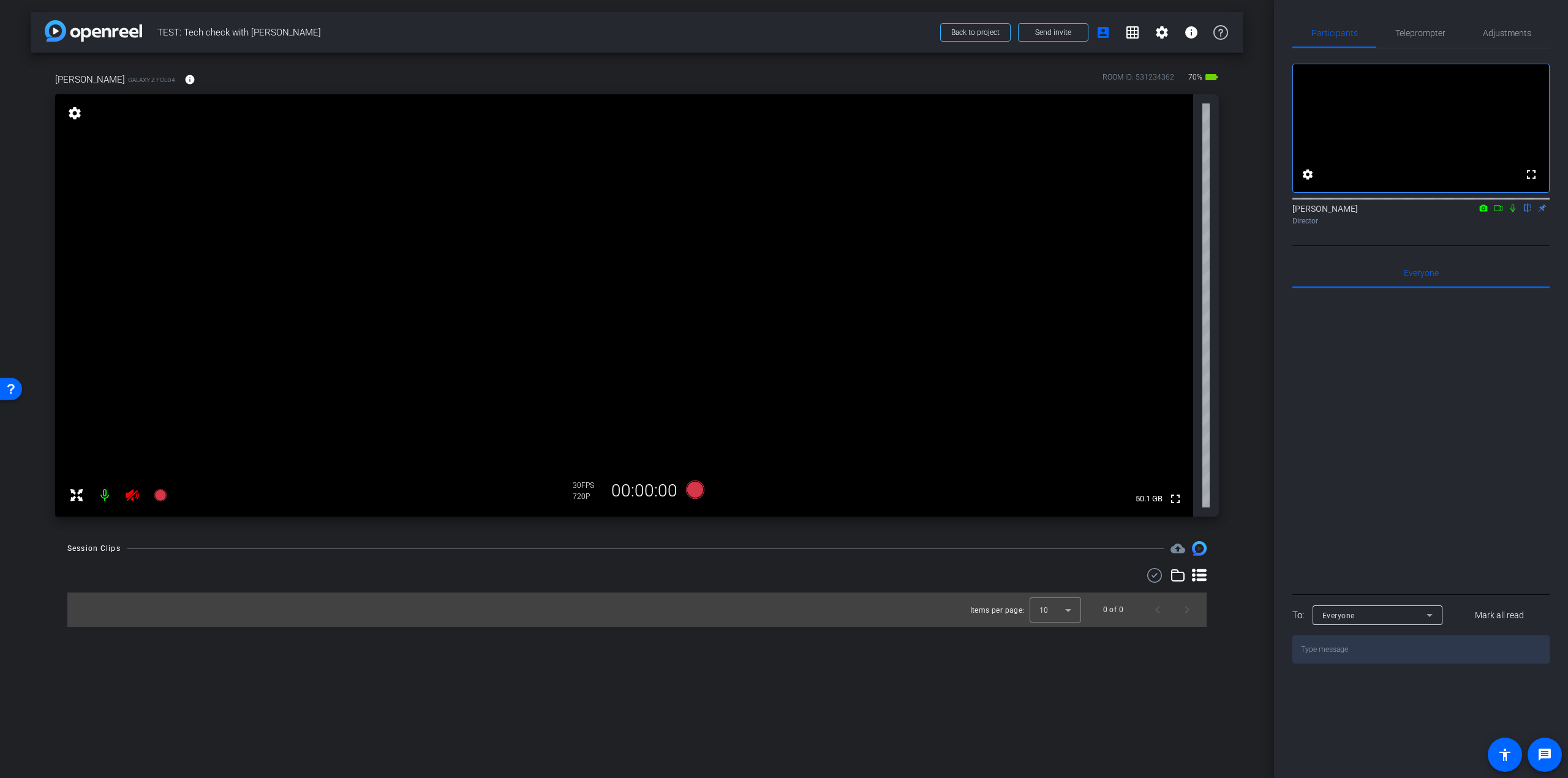
click at [136, 491] on icon at bounding box center [132, 495] width 13 height 12
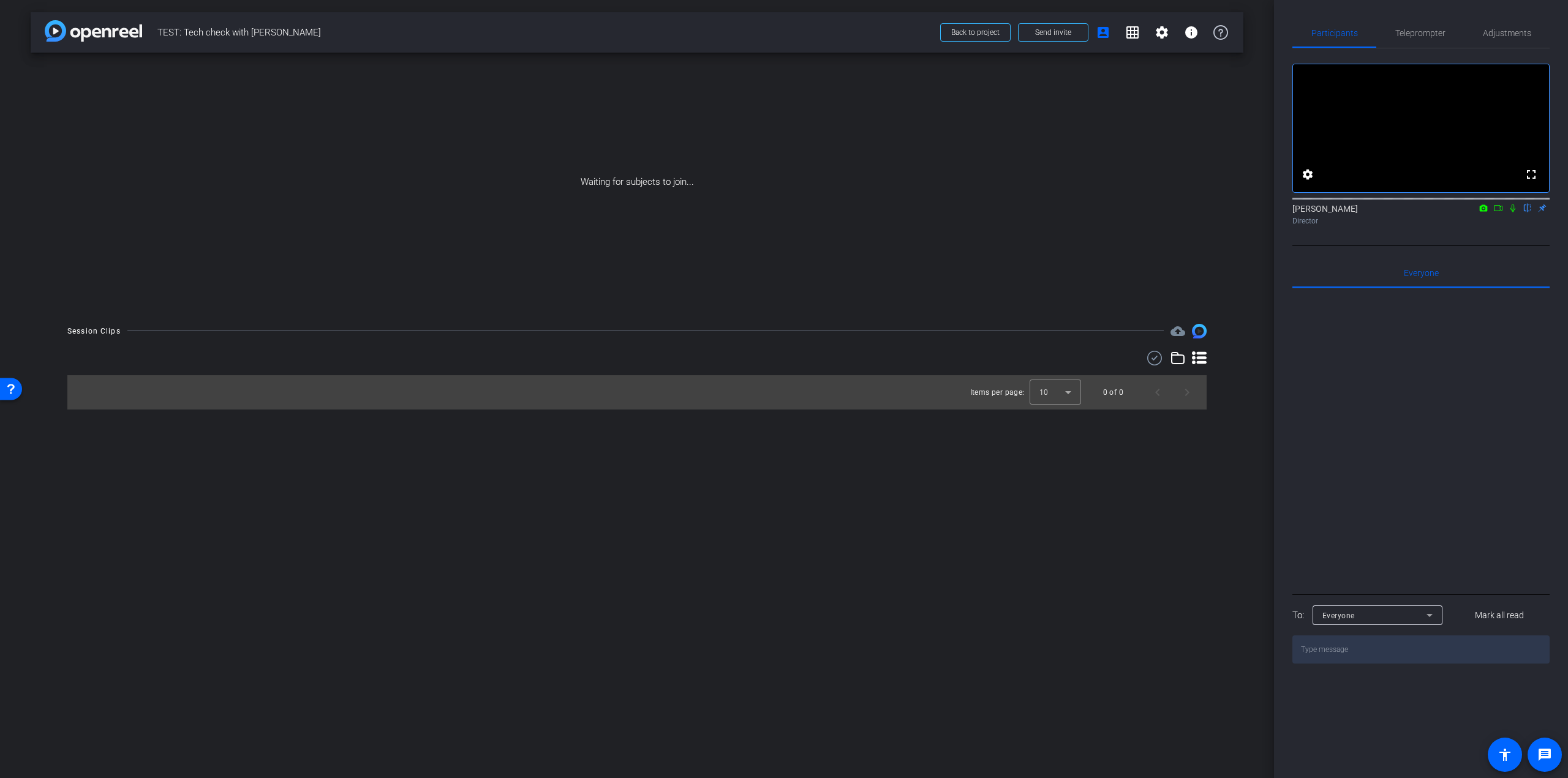
click at [512, 583] on div "arrow_back TEST: Tech check with Aline Back to project Send invite account_box …" at bounding box center [636, 389] width 1274 height 778
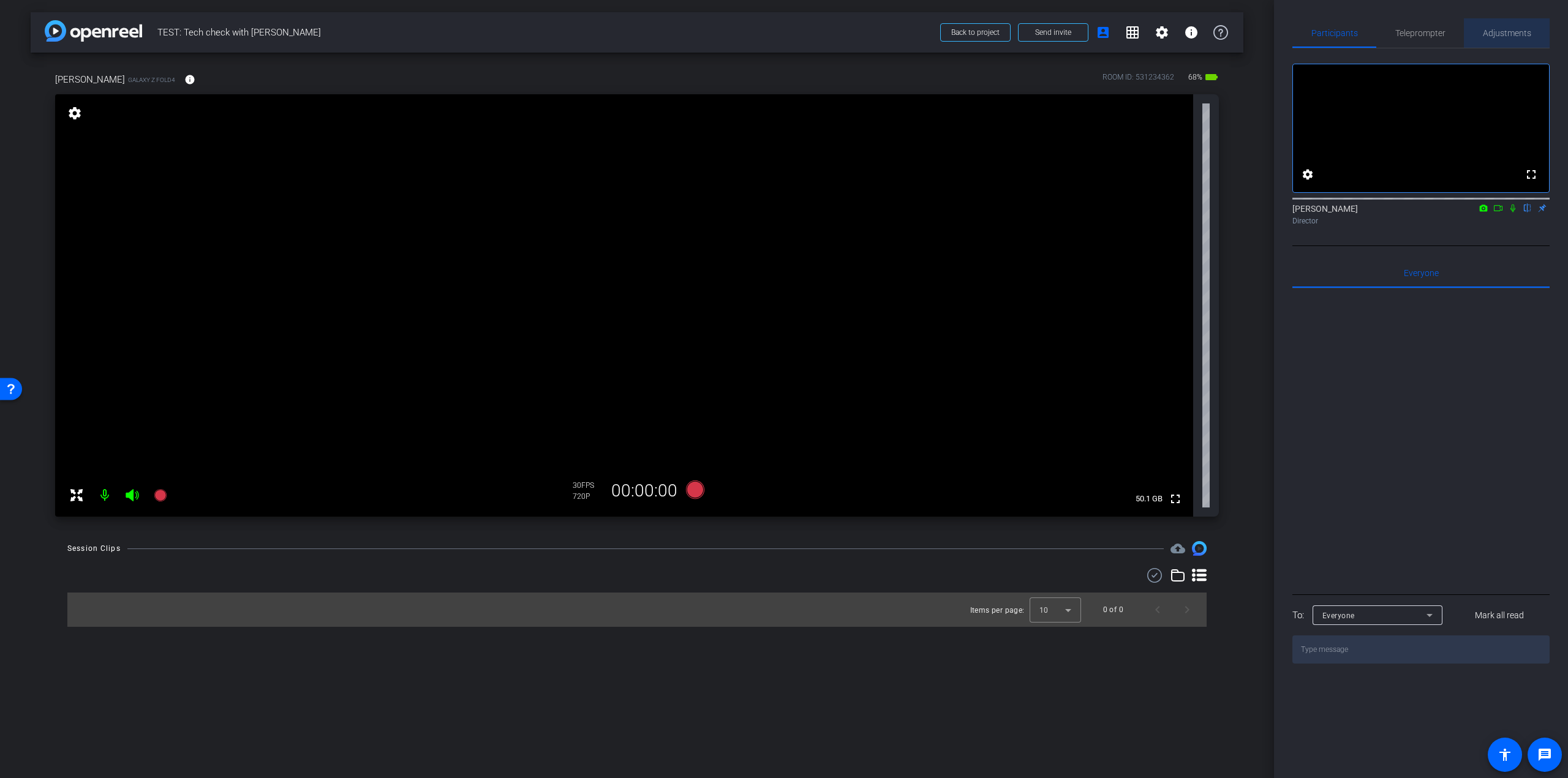
click at [1529, 38] on span "Adjustments" at bounding box center [1507, 33] width 48 height 29
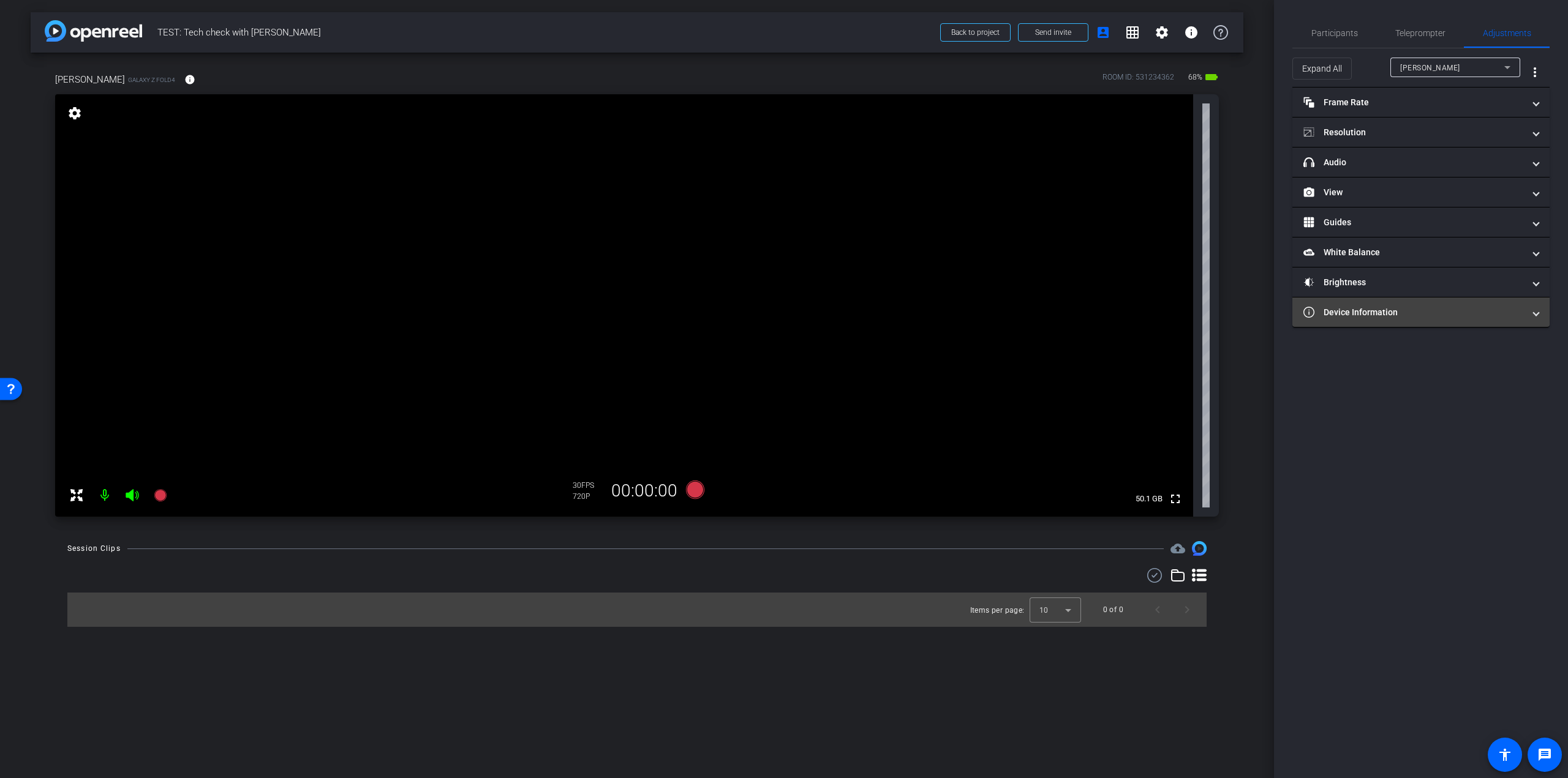
click at [1368, 323] on mat-expansion-panel-header "Device Information" at bounding box center [1420, 312] width 257 height 29
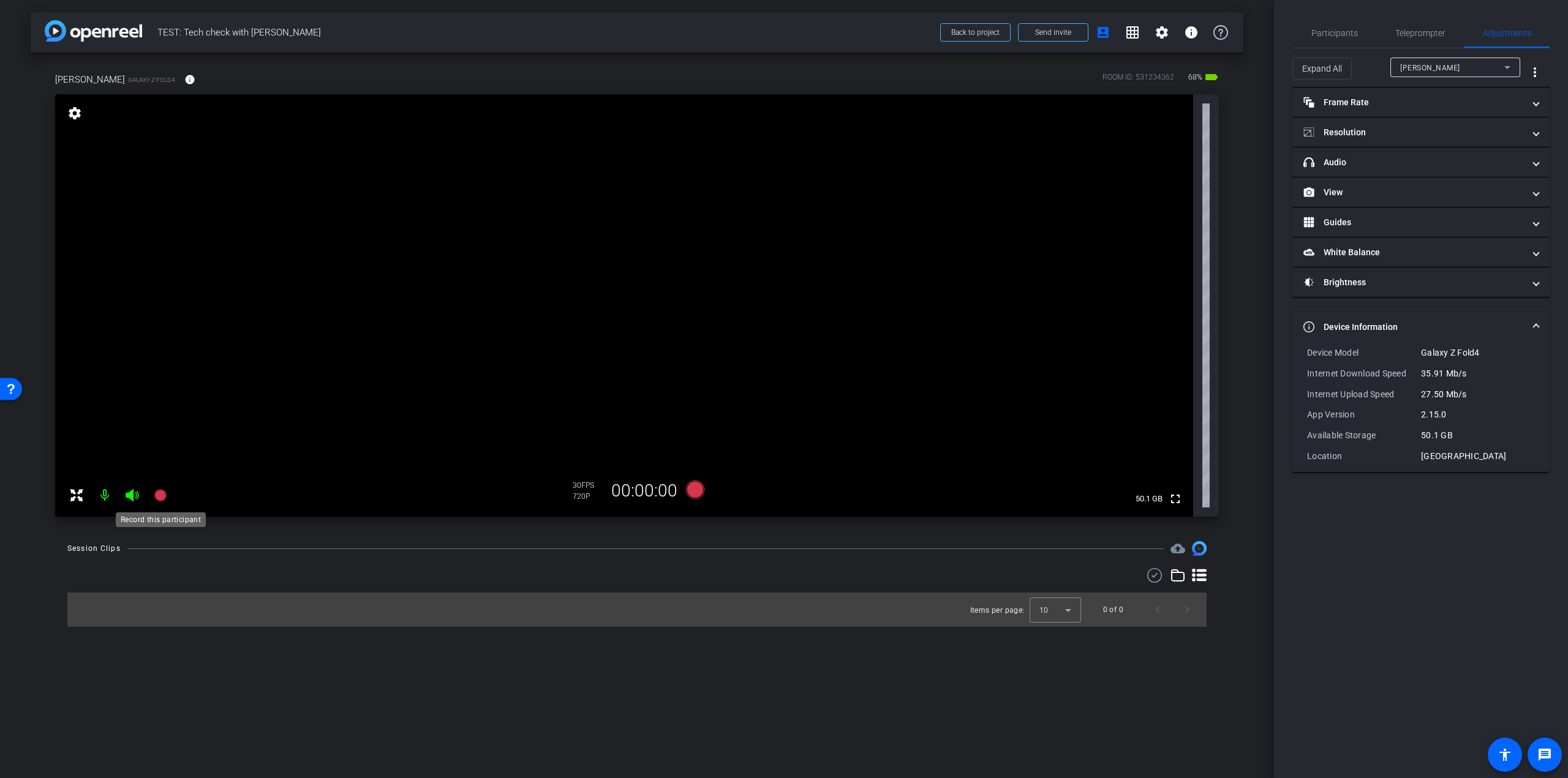
click at [163, 496] on icon at bounding box center [159, 495] width 12 height 12
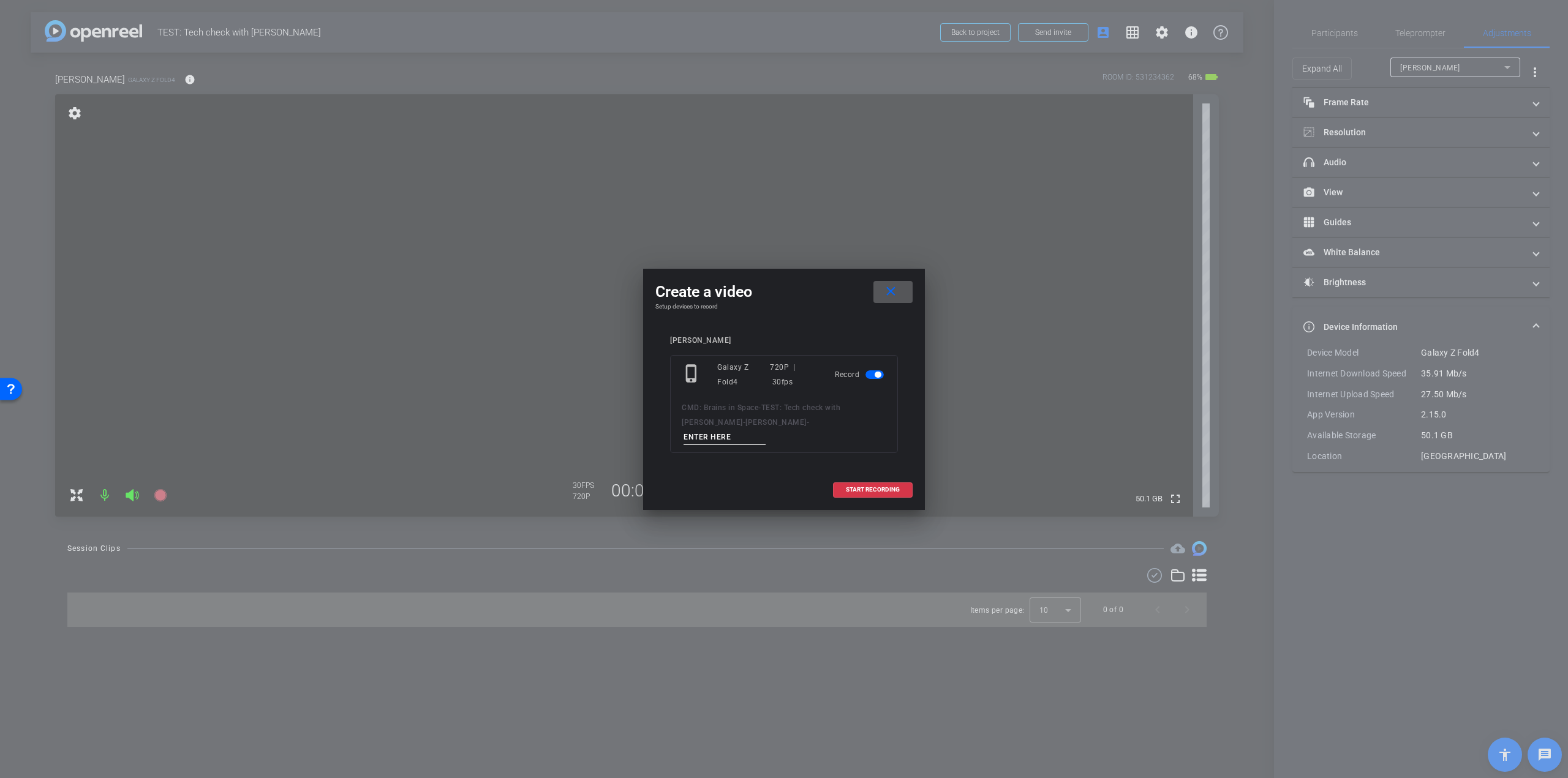
click at [766, 430] on input at bounding box center [725, 437] width 82 height 15
type input "TEST"
click at [894, 488] on span at bounding box center [873, 490] width 78 height 29
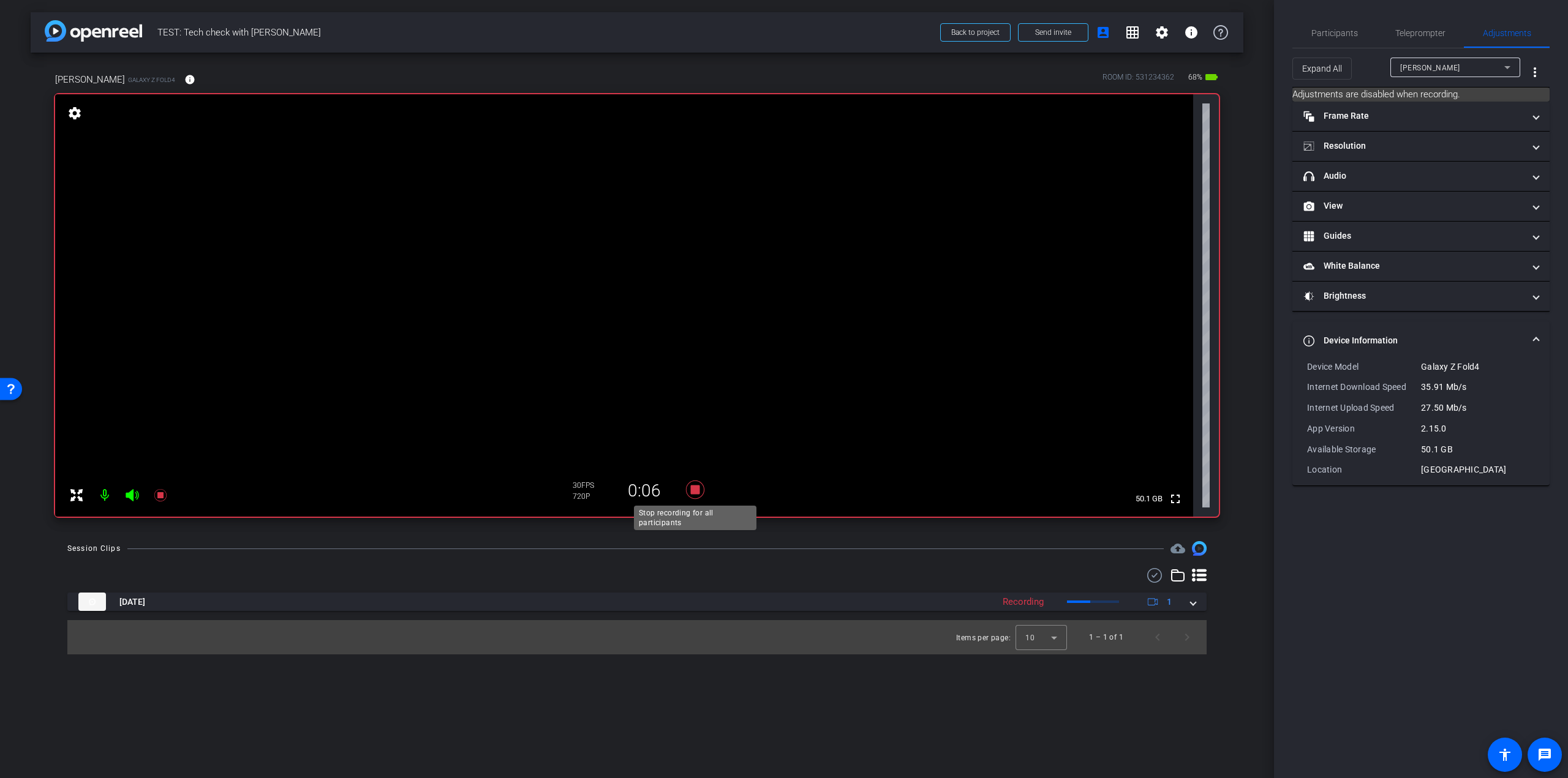
click at [698, 492] on icon at bounding box center [695, 490] width 18 height 18
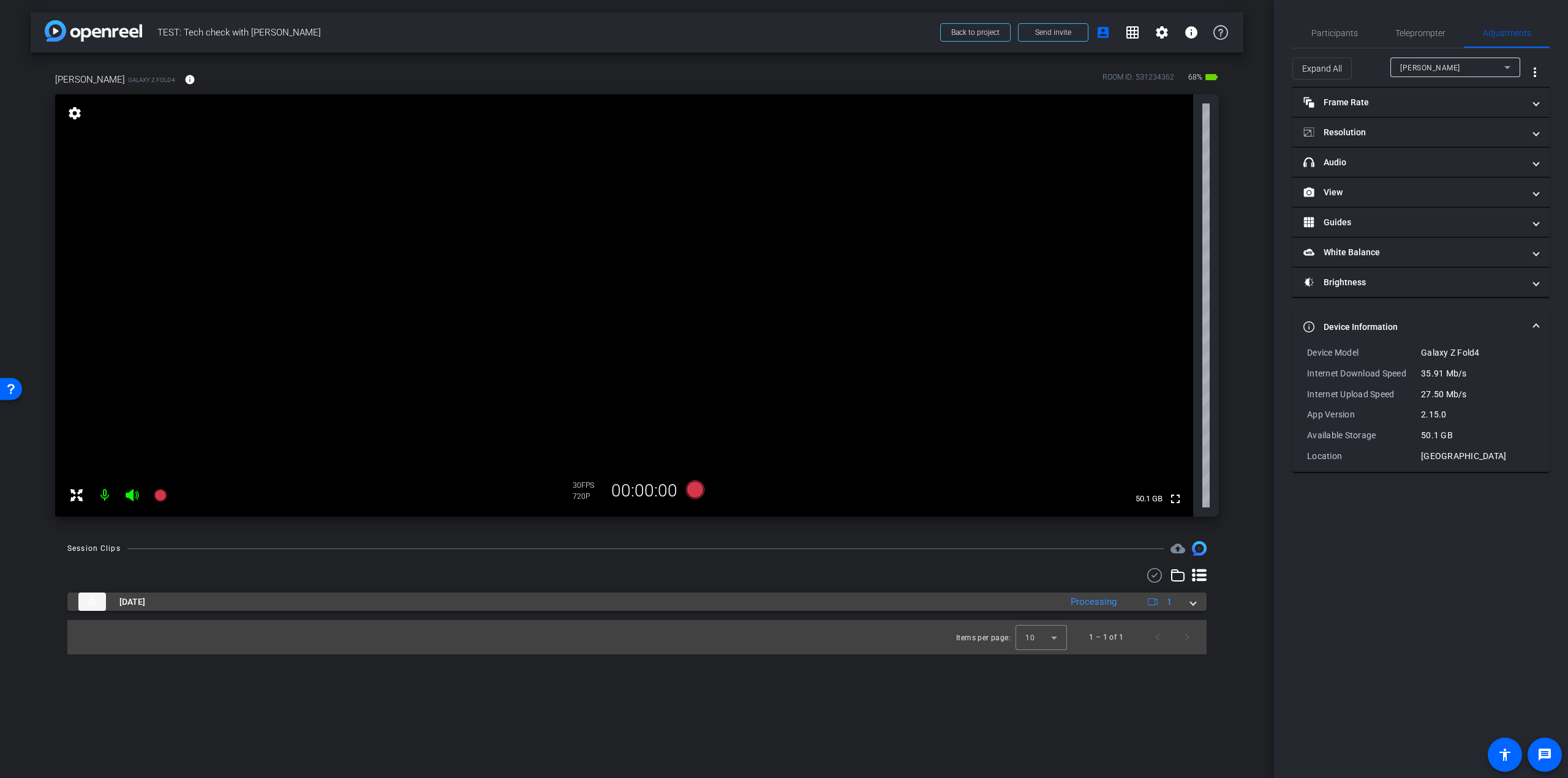
click at [640, 605] on mat-panel-title "Sep 23, 2025" at bounding box center [566, 602] width 976 height 18
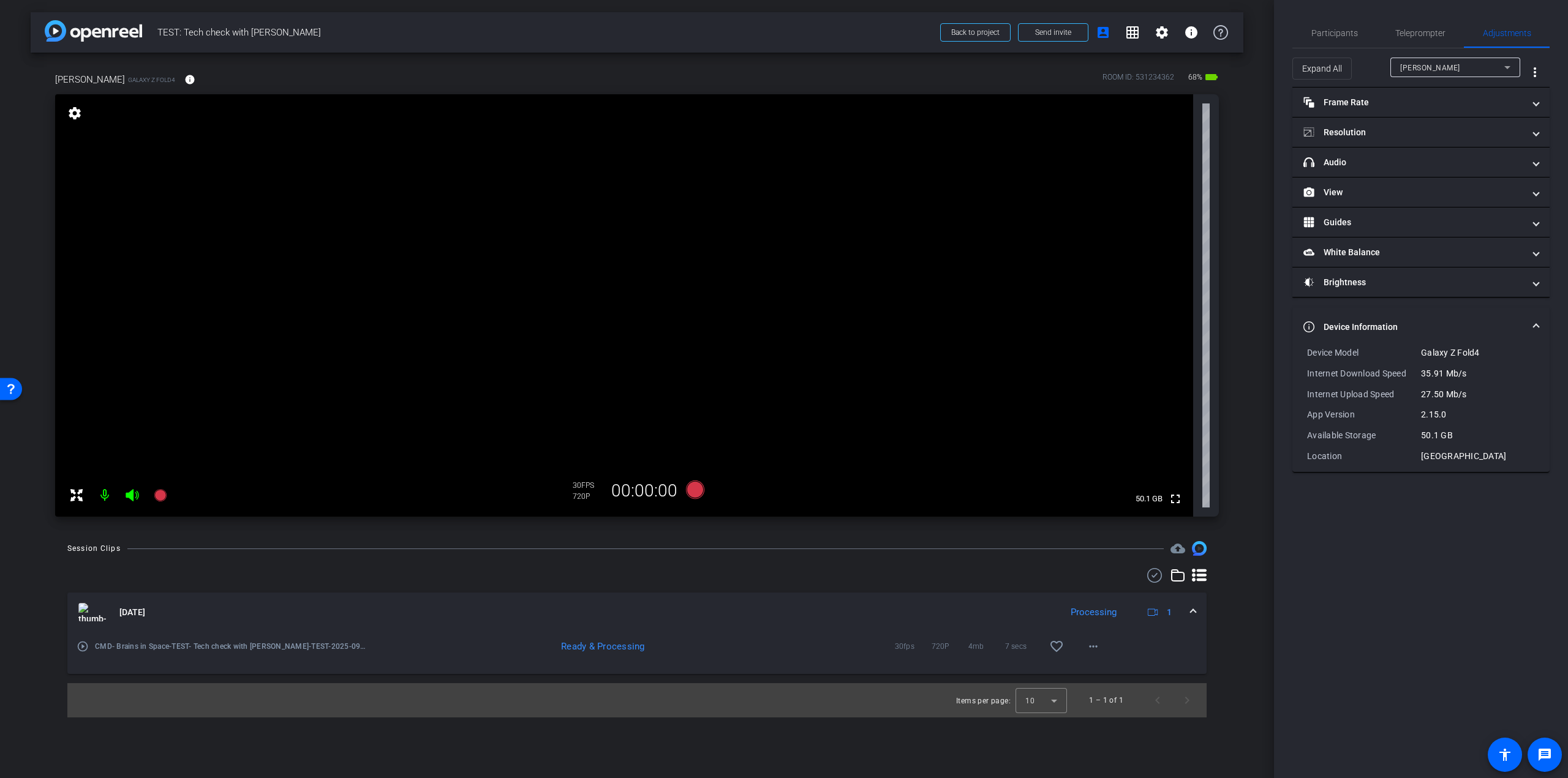
click at [82, 644] on mat-icon "play_circle_outline" at bounding box center [82, 646] width 12 height 12
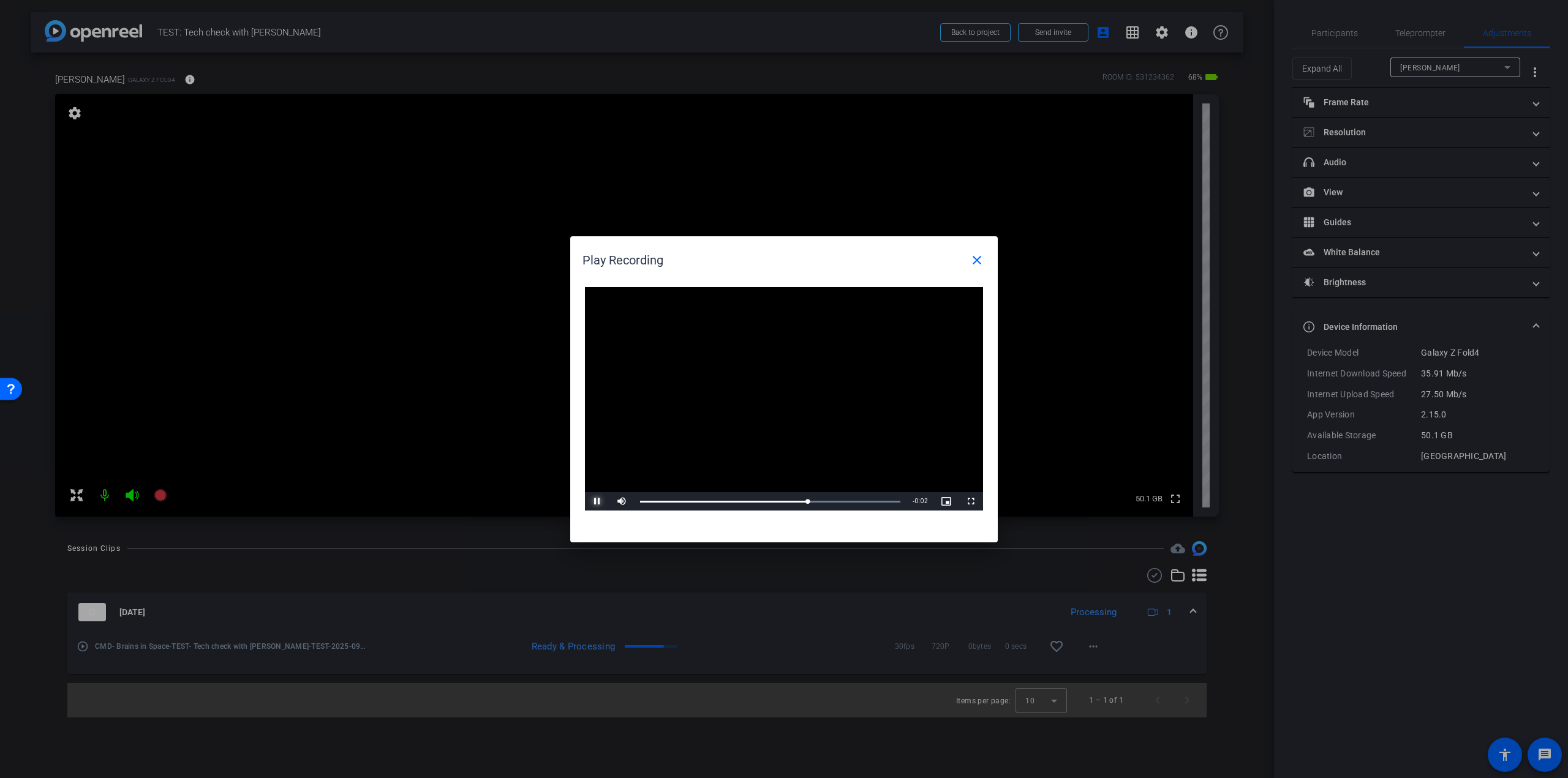
click at [599, 501] on span "Video Player" at bounding box center [597, 501] width 25 height 0
click at [971, 263] on mat-icon "close" at bounding box center [977, 260] width 15 height 15
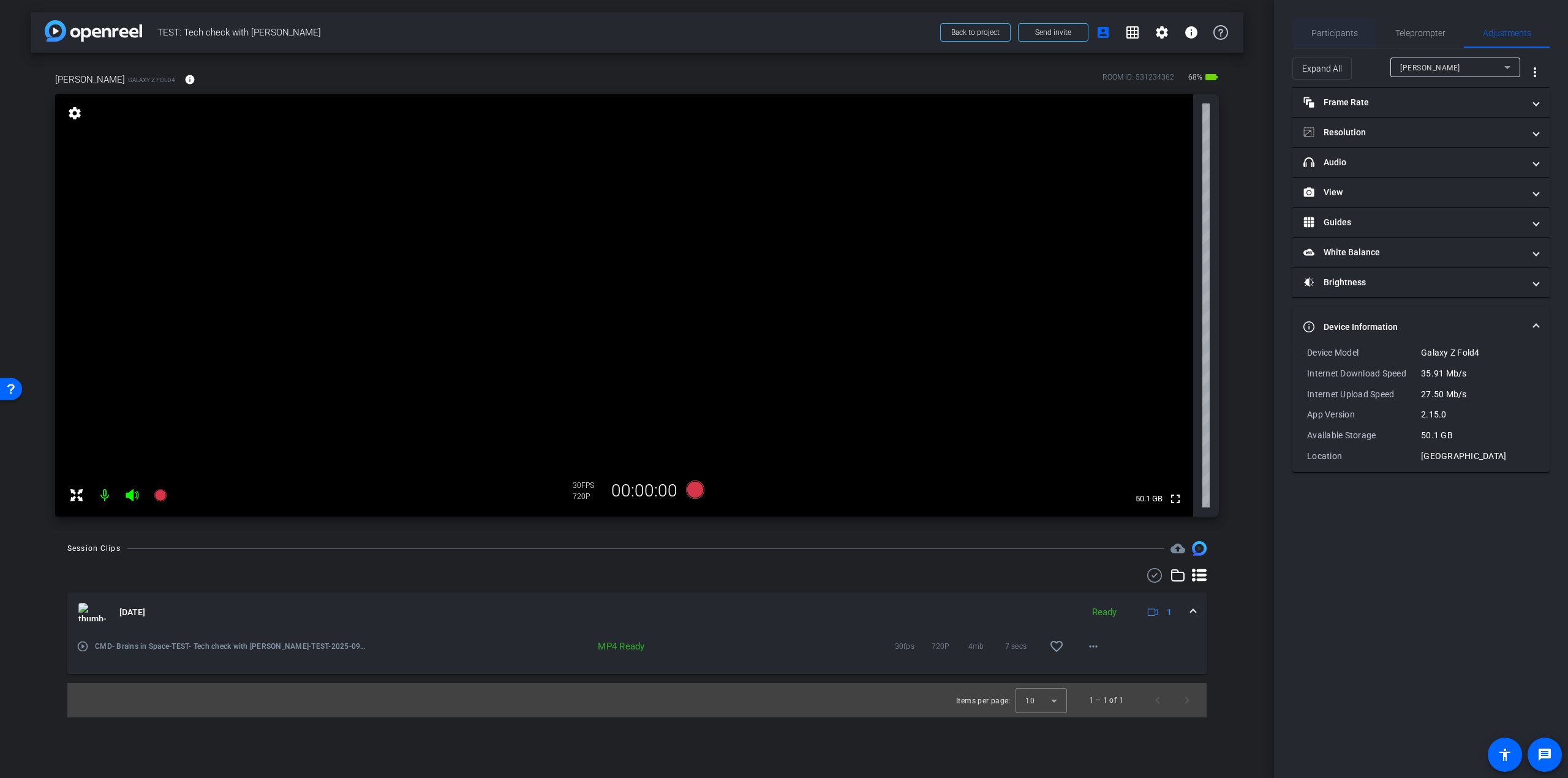
click at [1347, 21] on span "Participants" at bounding box center [1334, 33] width 46 height 29
